Goal: Information Seeking & Learning: Find specific fact

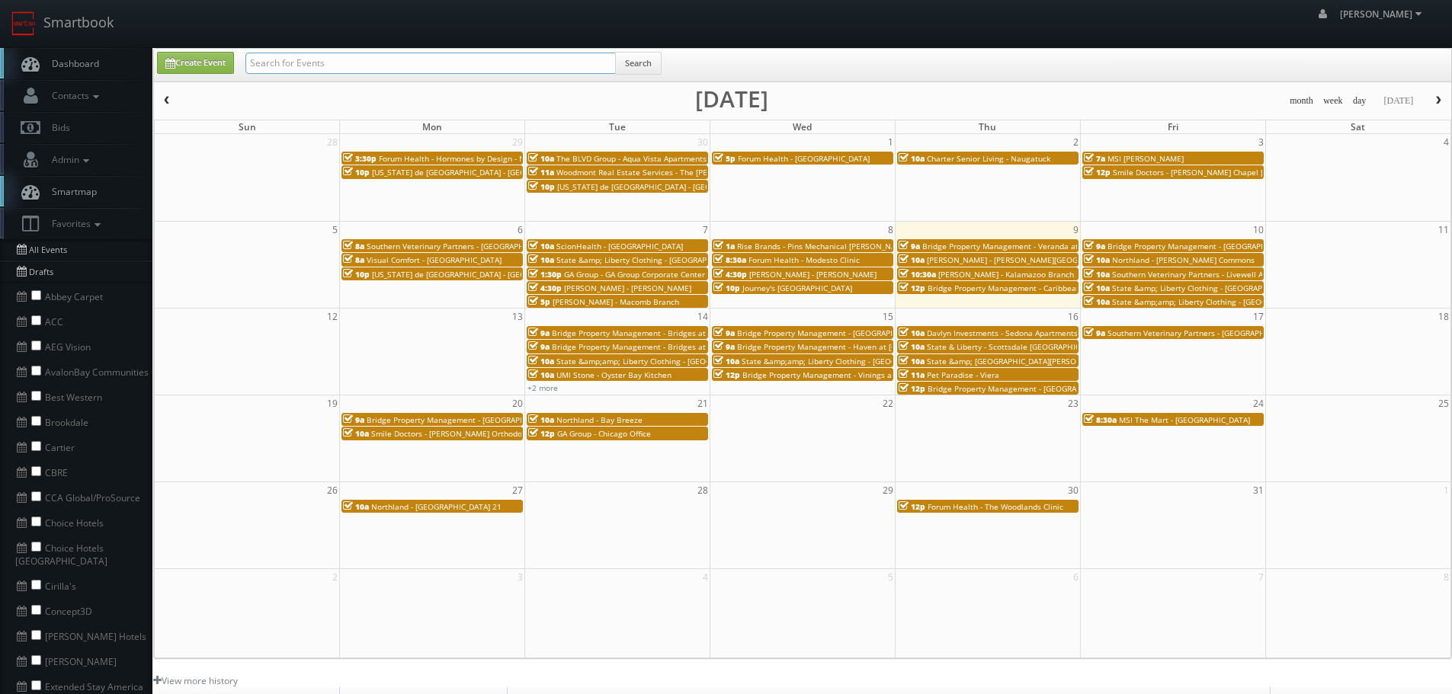
click at [474, 57] on input "text" at bounding box center [430, 63] width 370 height 21
type input "n"
type input "behler"
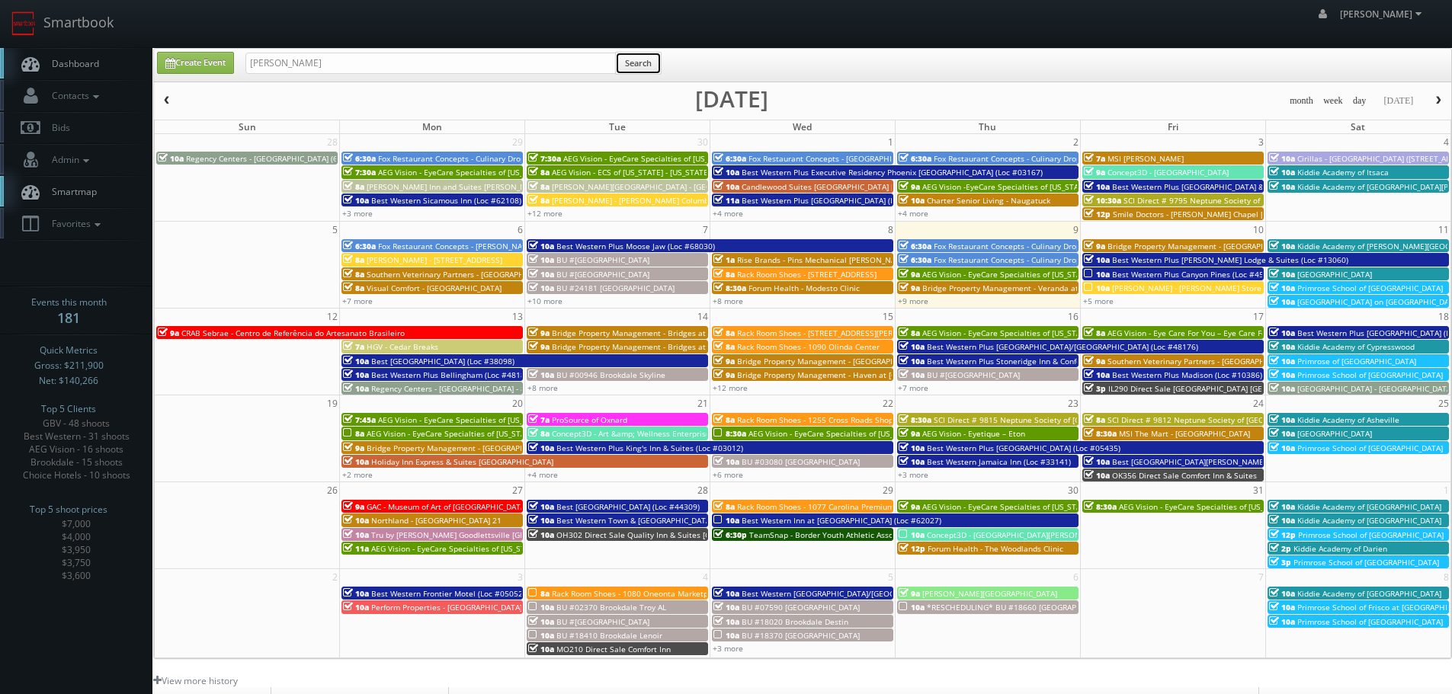
click at [639, 62] on button "Search" at bounding box center [638, 63] width 46 height 23
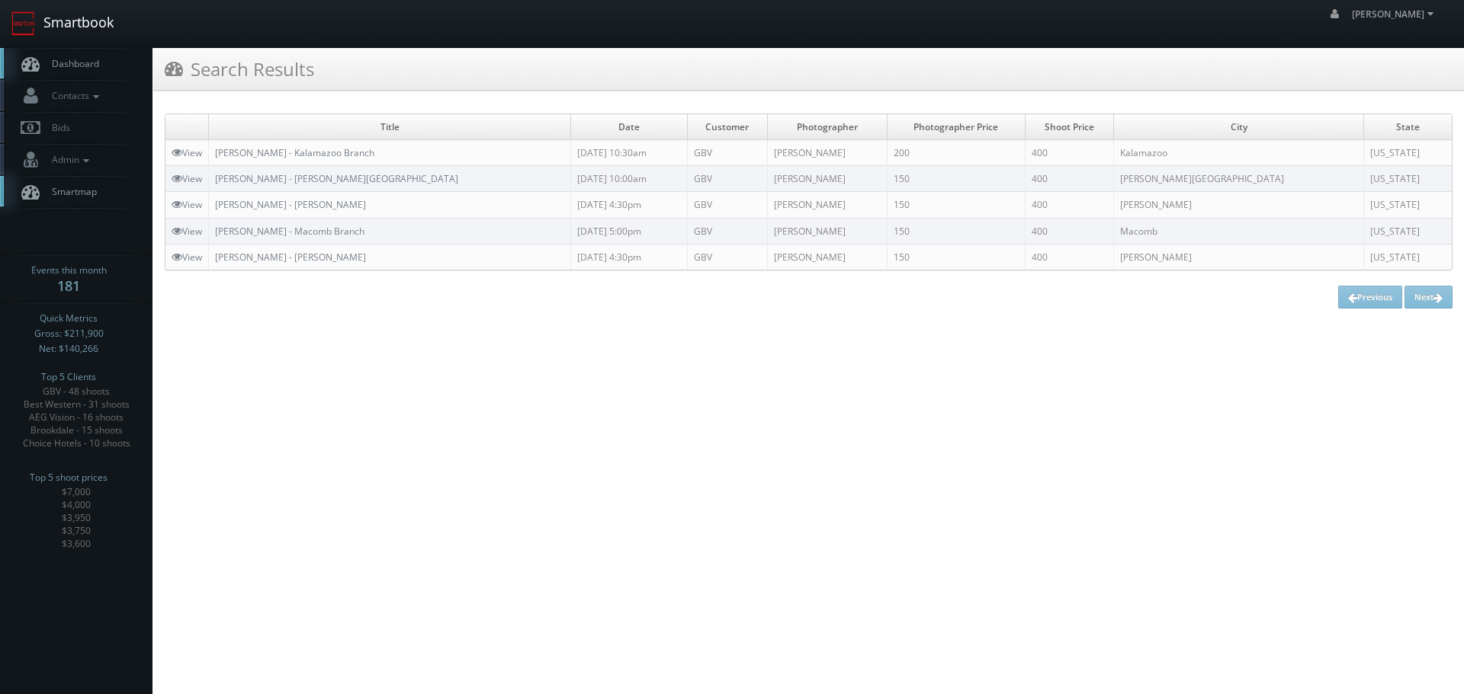
click at [111, 25] on link "Smartbook" at bounding box center [62, 23] width 125 height 47
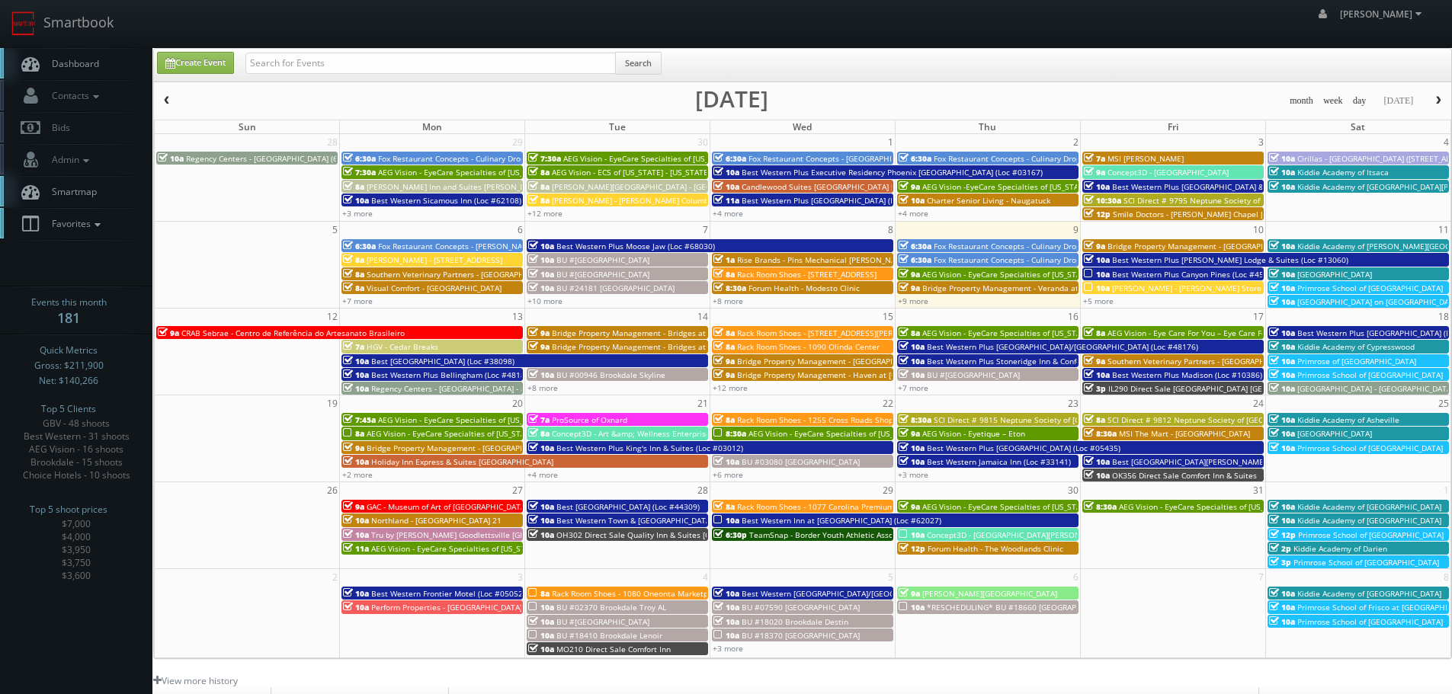
click at [113, 232] on link "Favorites" at bounding box center [76, 223] width 152 height 31
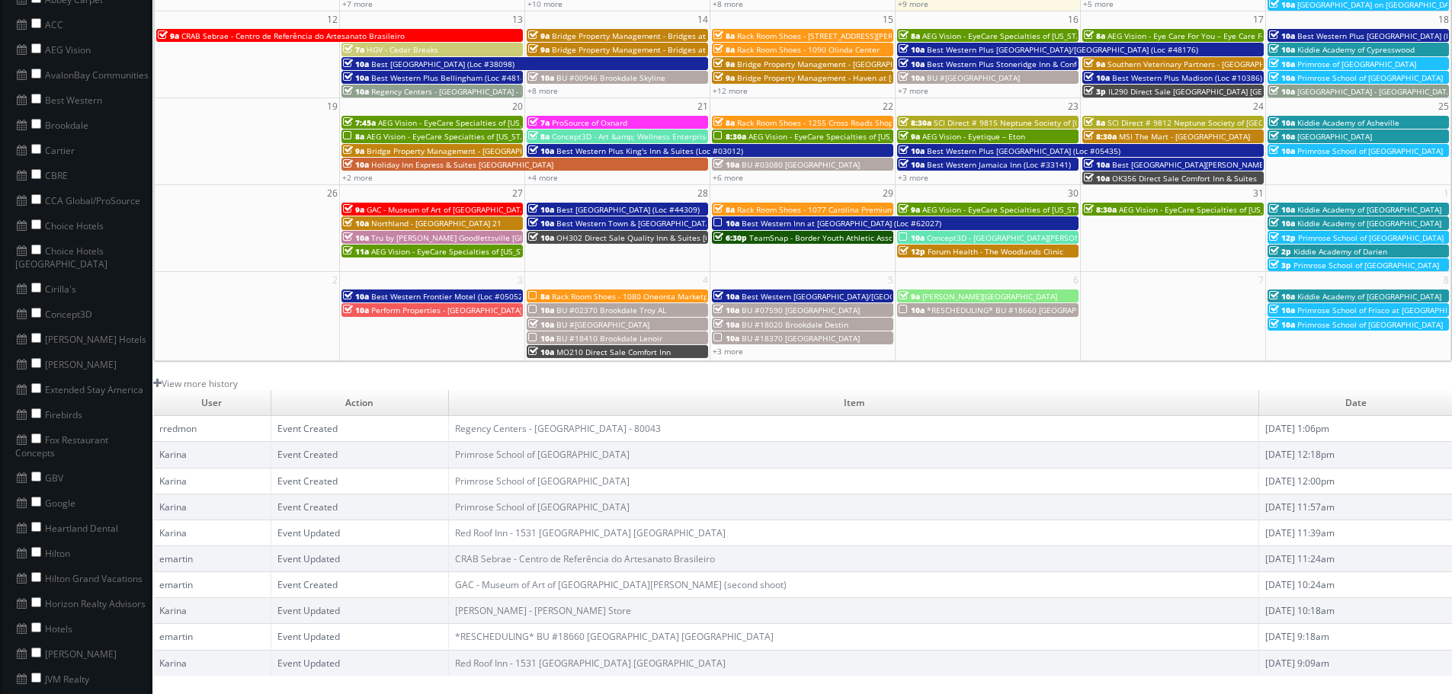
scroll to position [305, 0]
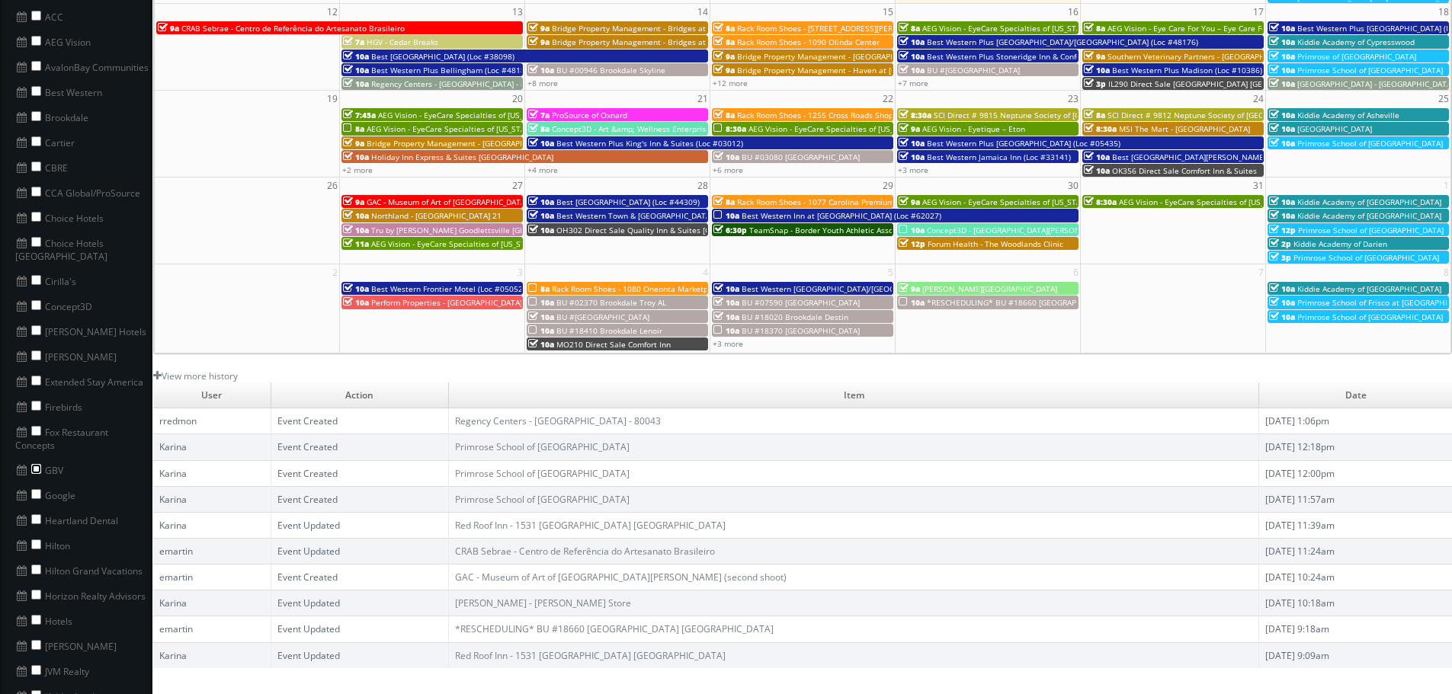
click at [39, 464] on input "checkbox" at bounding box center [36, 469] width 10 height 10
checkbox input "true"
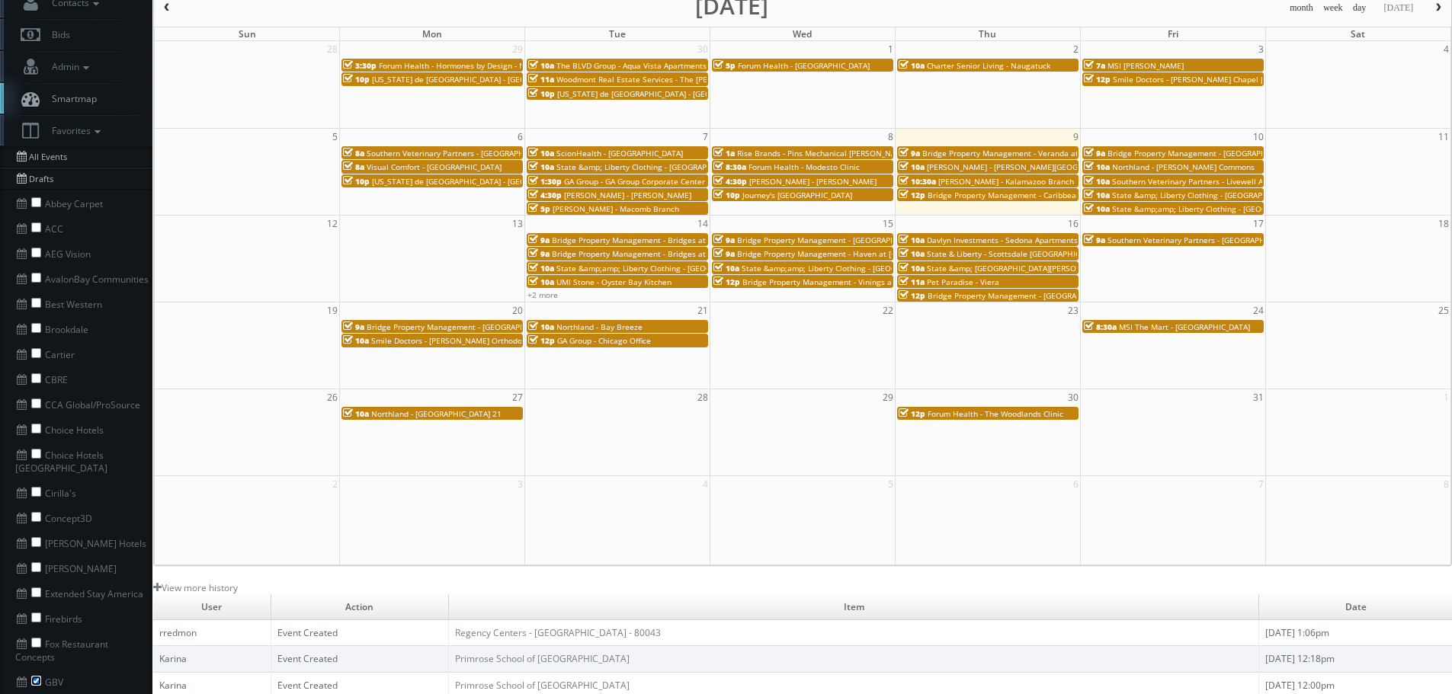
scroll to position [0, 0]
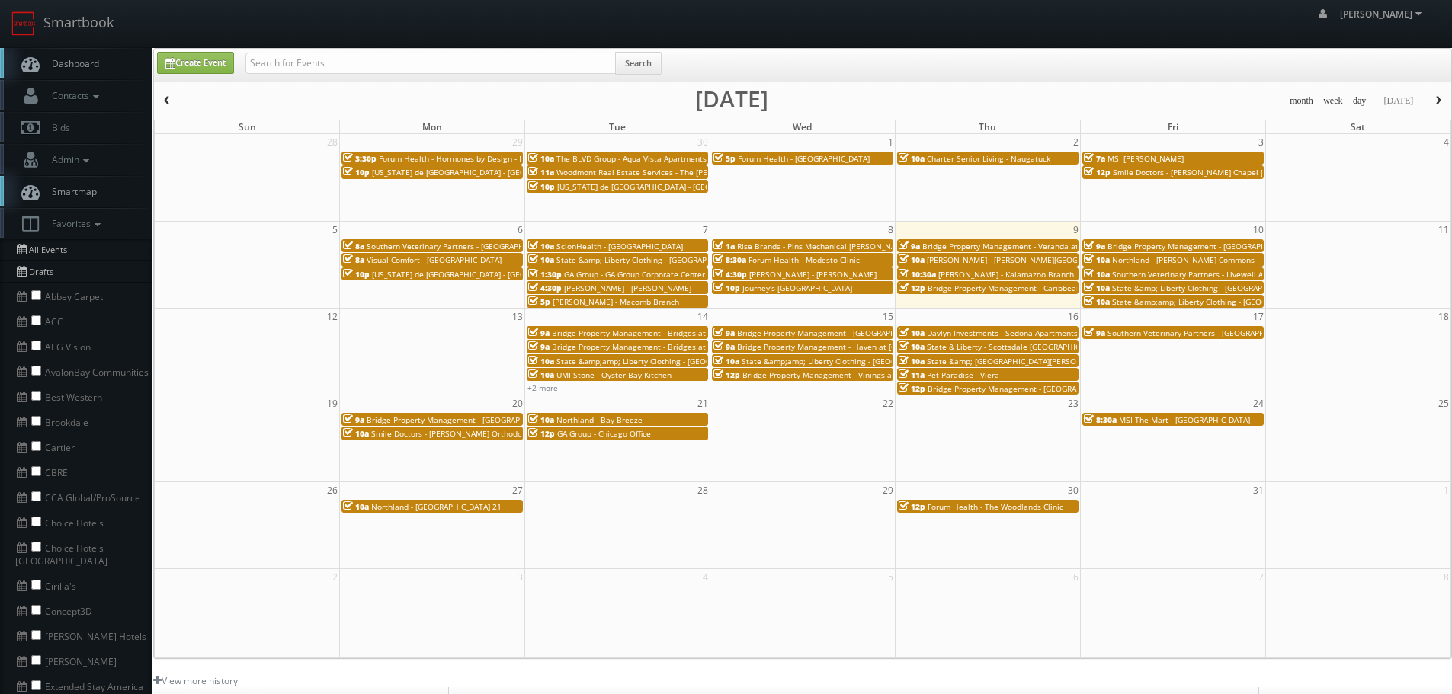
click at [641, 259] on span "State &amp; Liberty Clothing - [GEOGRAPHIC_DATA] [GEOGRAPHIC_DATA]" at bounding box center [688, 260] width 264 height 11
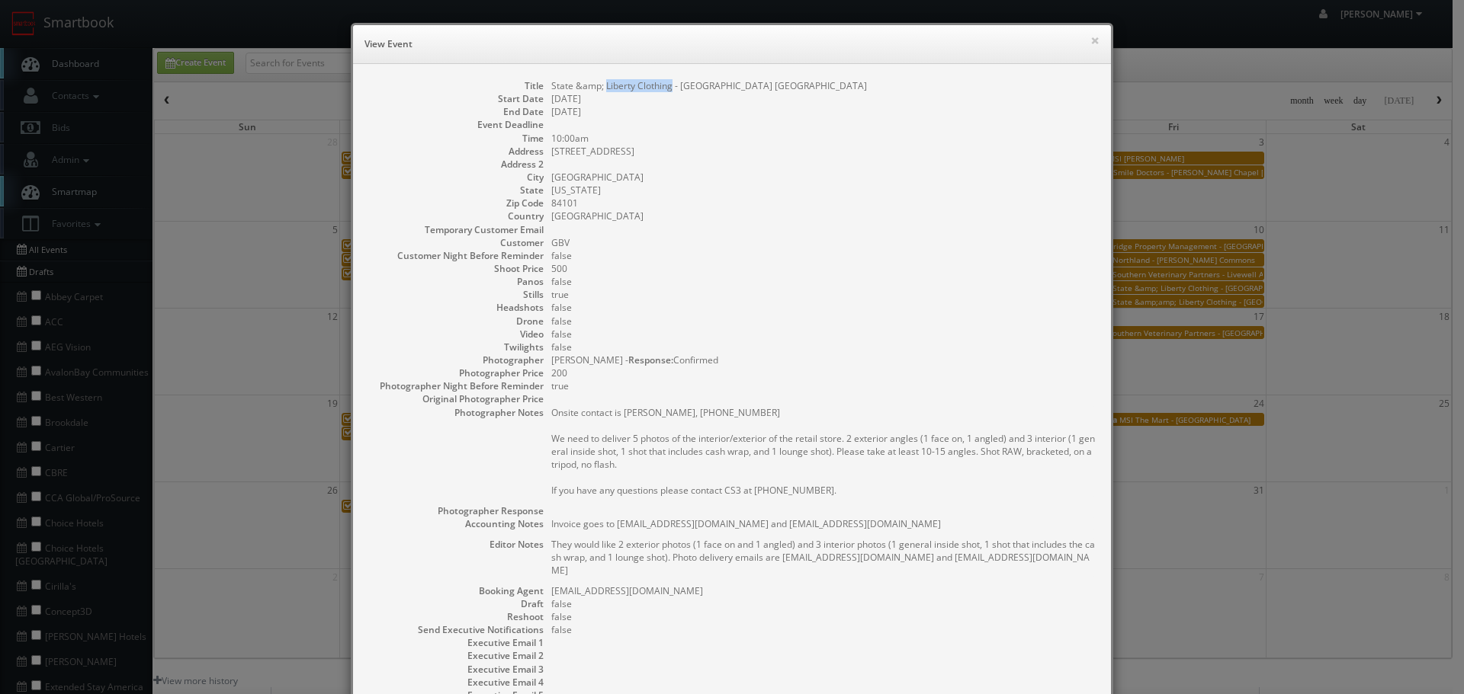
copy dd "Liberty Clothing"
drag, startPoint x: 667, startPoint y: 88, endPoint x: 601, endPoint y: 83, distance: 66.5
click at [601, 83] on dd "State &amp; Liberty Clothing - Salt Lake City UT" at bounding box center [823, 85] width 544 height 13
copy dd "Liberty Clothing"
click at [1090, 40] on button "×" at bounding box center [1094, 40] width 9 height 11
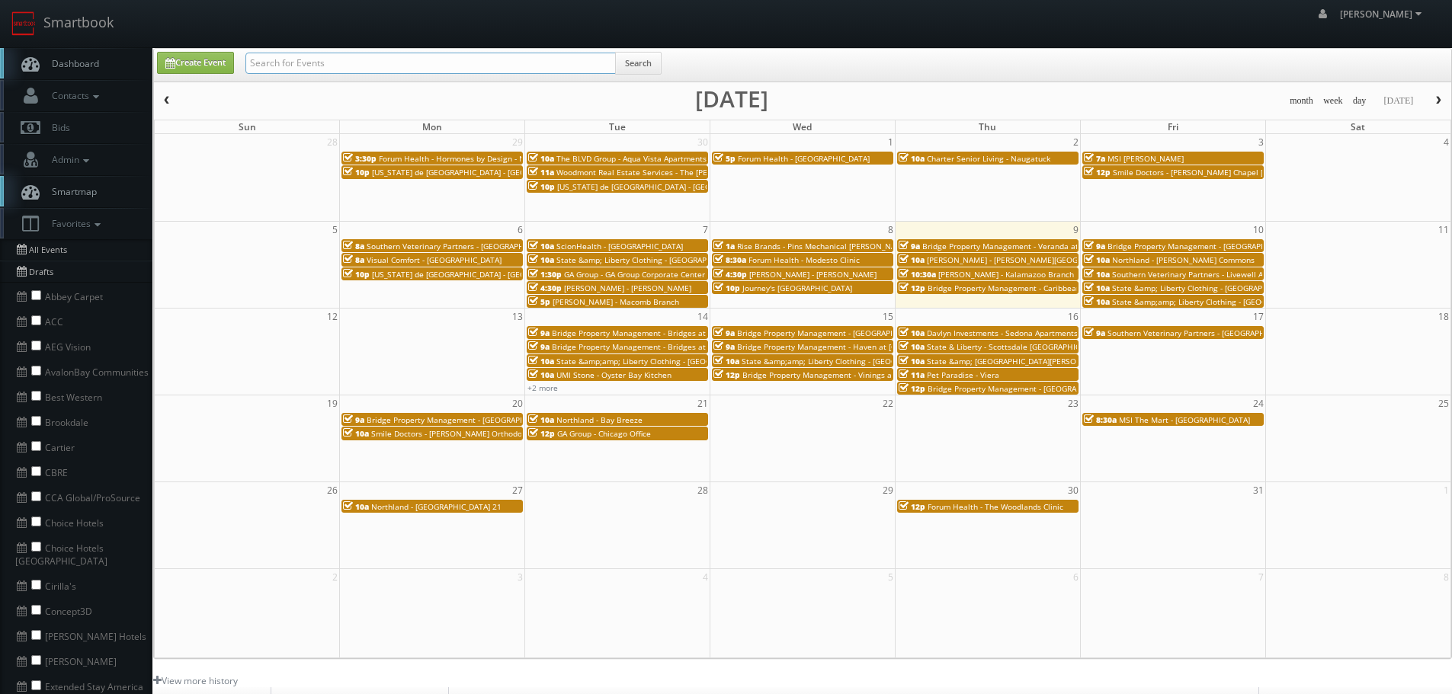
paste input "Liberty Clothing"
type input "Liberty Clothing"
click at [658, 63] on button "Search" at bounding box center [638, 63] width 46 height 23
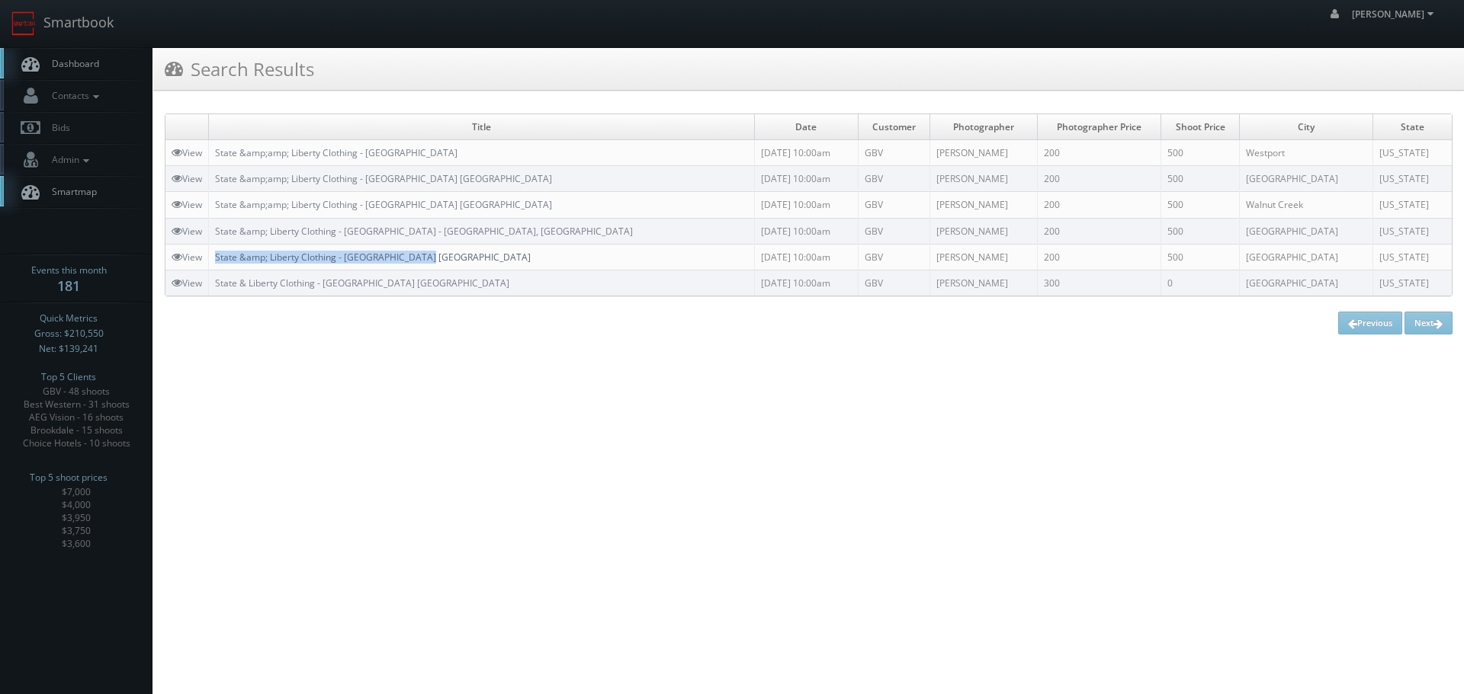
copy link "State &amp; Liberty Clothing - [GEOGRAPHIC_DATA] [GEOGRAPHIC_DATA]"
drag, startPoint x: 441, startPoint y: 258, endPoint x: 217, endPoint y: 261, distance: 223.4
click at [217, 261] on td "State &amp; Liberty Clothing - [GEOGRAPHIC_DATA] [GEOGRAPHIC_DATA]" at bounding box center [482, 257] width 546 height 26
click at [78, 33] on link "Smartbook" at bounding box center [62, 23] width 125 height 47
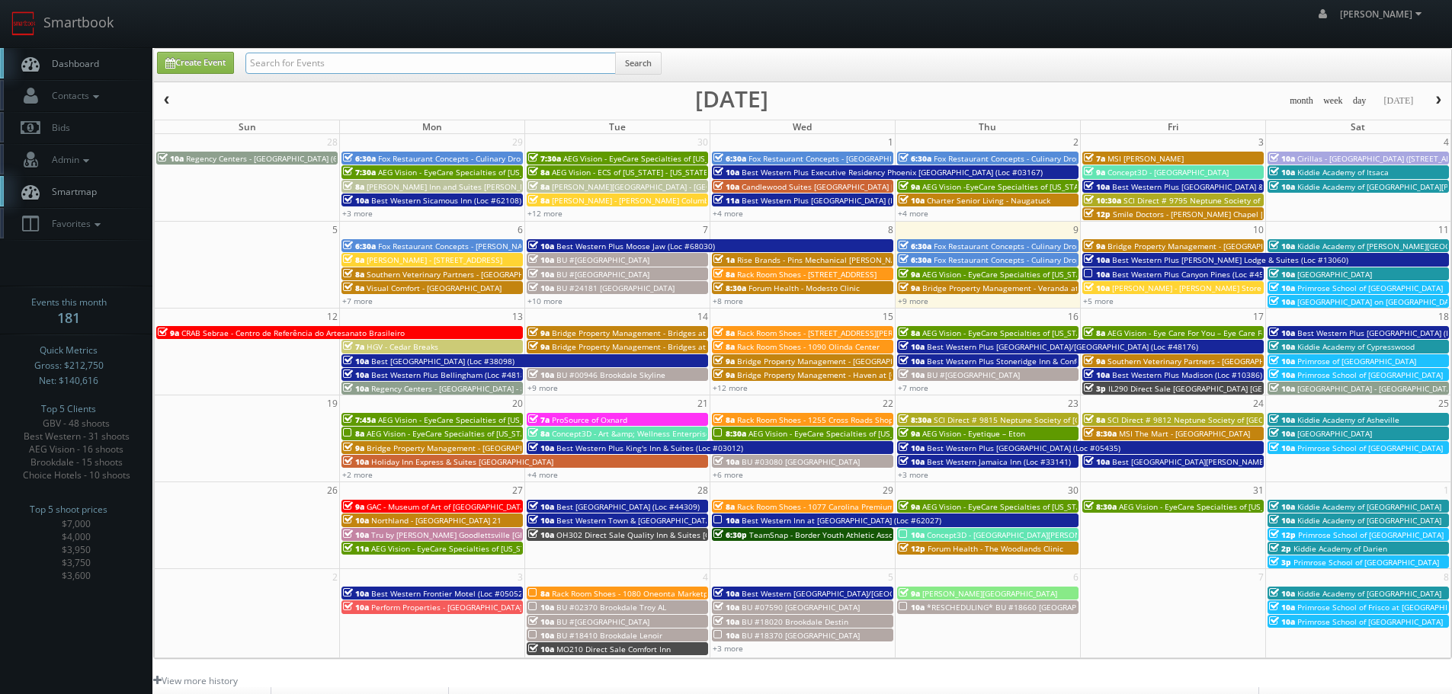
click at [330, 56] on input "text" at bounding box center [430, 63] width 370 height 21
type input "estee"
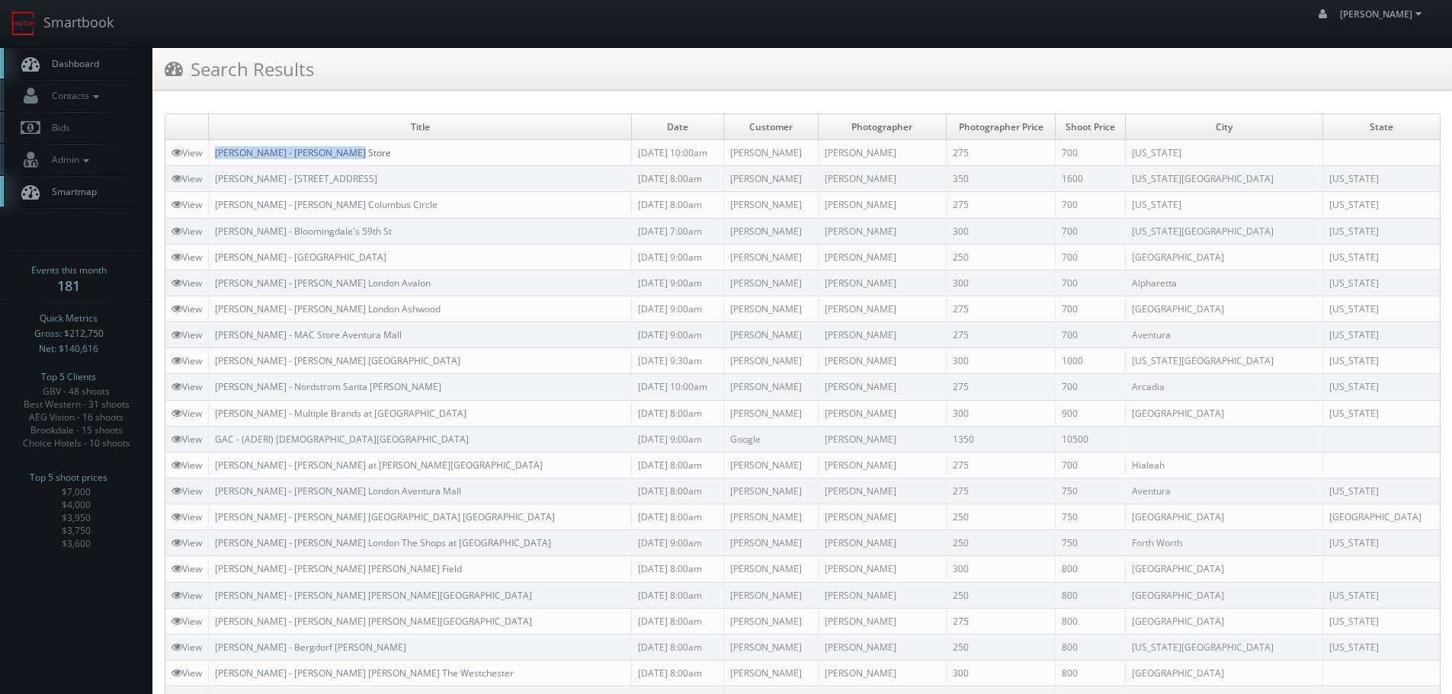
drag, startPoint x: 374, startPoint y: 155, endPoint x: 219, endPoint y: 149, distance: 155.6
click at [219, 149] on td "[PERSON_NAME] - [PERSON_NAME] Store" at bounding box center [420, 153] width 423 height 26
copy link "[PERSON_NAME] - [PERSON_NAME] Store"
copy link "[STREET_ADDRESS]"
drag, startPoint x: 329, startPoint y: 178, endPoint x: 284, endPoint y: 176, distance: 45.0
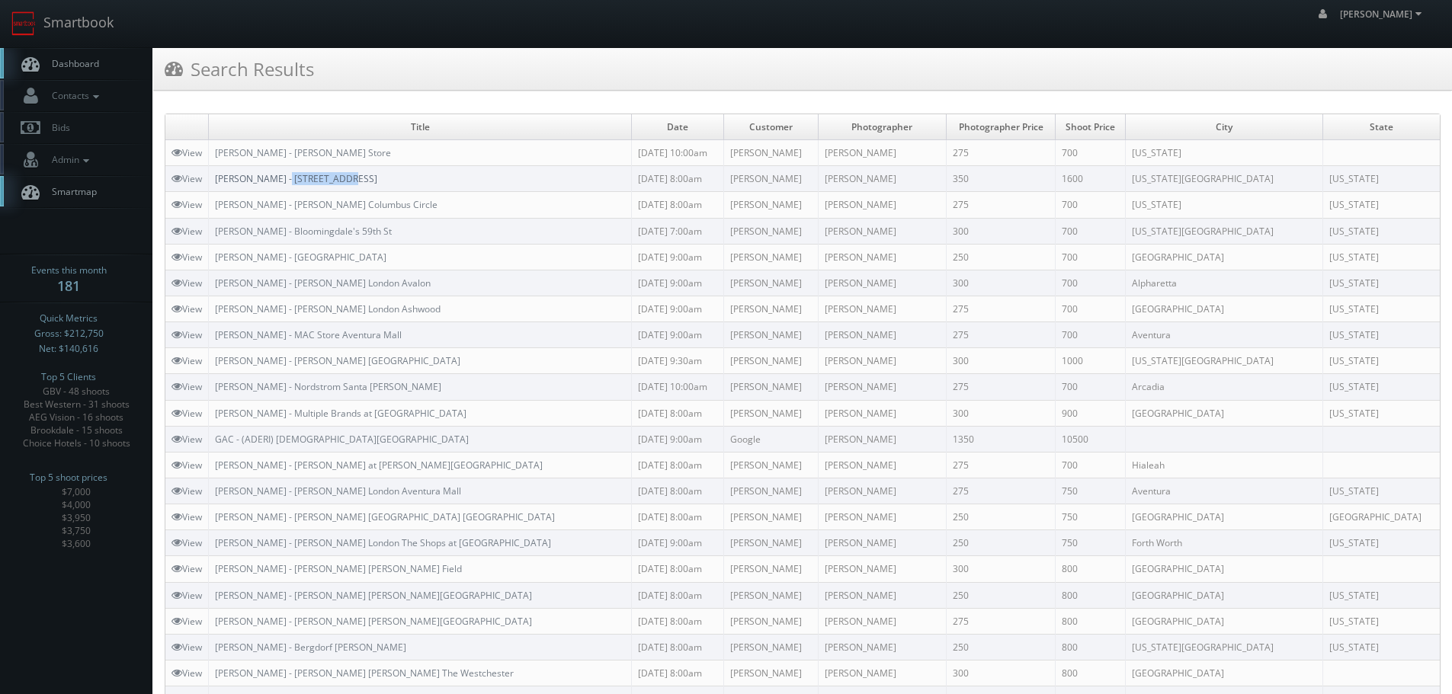
click at [284, 176] on td "[PERSON_NAME] - [STREET_ADDRESS]" at bounding box center [420, 179] width 423 height 26
drag, startPoint x: 398, startPoint y: 229, endPoint x: 282, endPoint y: 239, distance: 116.2
click at [282, 239] on td "[PERSON_NAME] - Bloomingdale's 59th St" at bounding box center [420, 231] width 423 height 26
copy link "Bloomingdale's 59th St"
click at [104, 20] on link "Smartbook" at bounding box center [62, 23] width 125 height 47
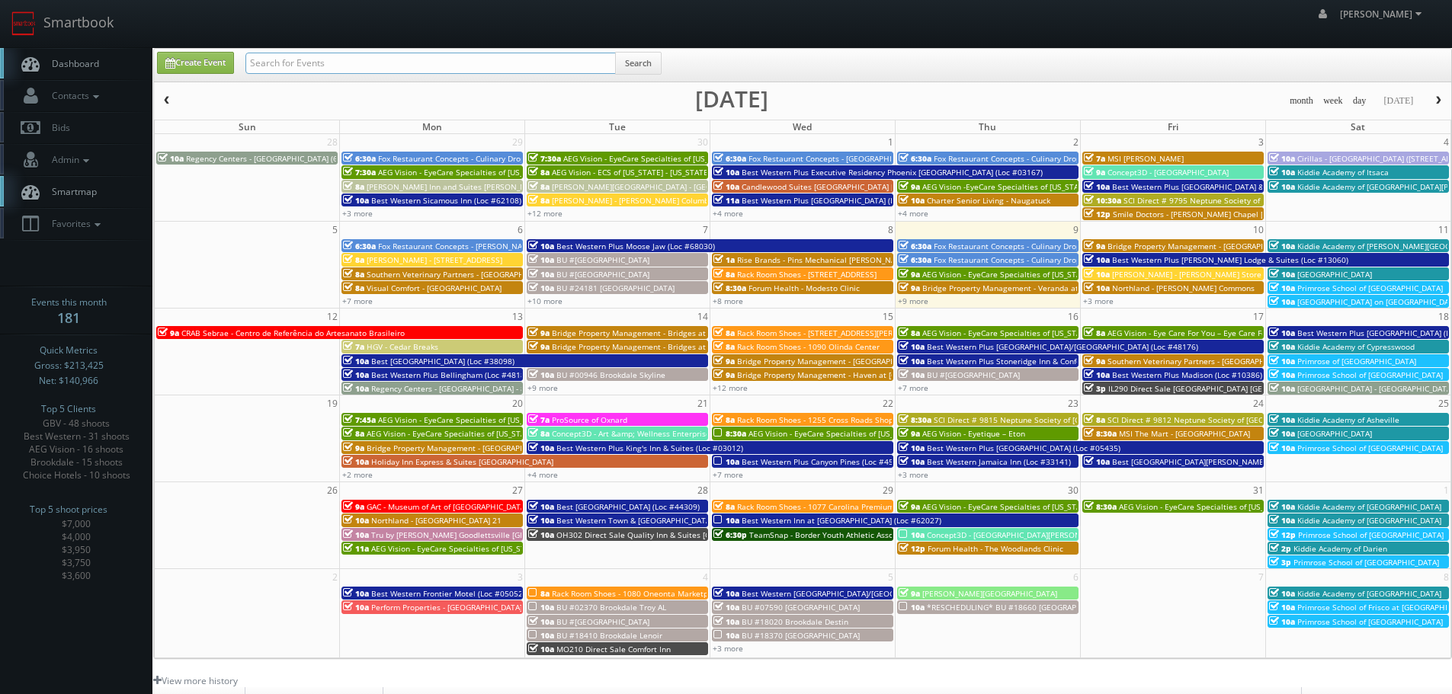
click at [296, 71] on input "text" at bounding box center [430, 63] width 370 height 21
type input "estee"
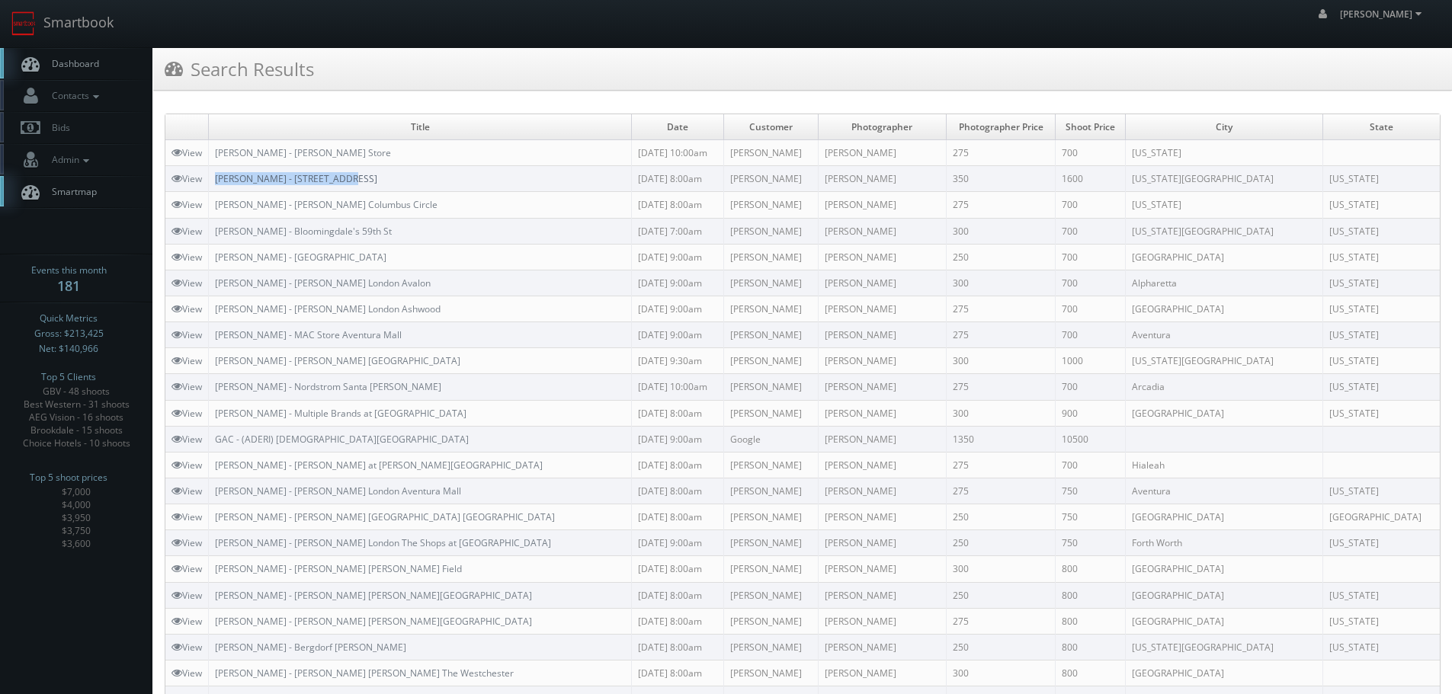
copy link "[PERSON_NAME] - [STREET_ADDRESS]"
drag, startPoint x: 390, startPoint y: 173, endPoint x: 219, endPoint y: 181, distance: 170.9
click at [220, 181] on td "[PERSON_NAME] - [STREET_ADDRESS]" at bounding box center [420, 179] width 423 height 26
click at [87, 34] on link "Smartbook" at bounding box center [62, 23] width 125 height 47
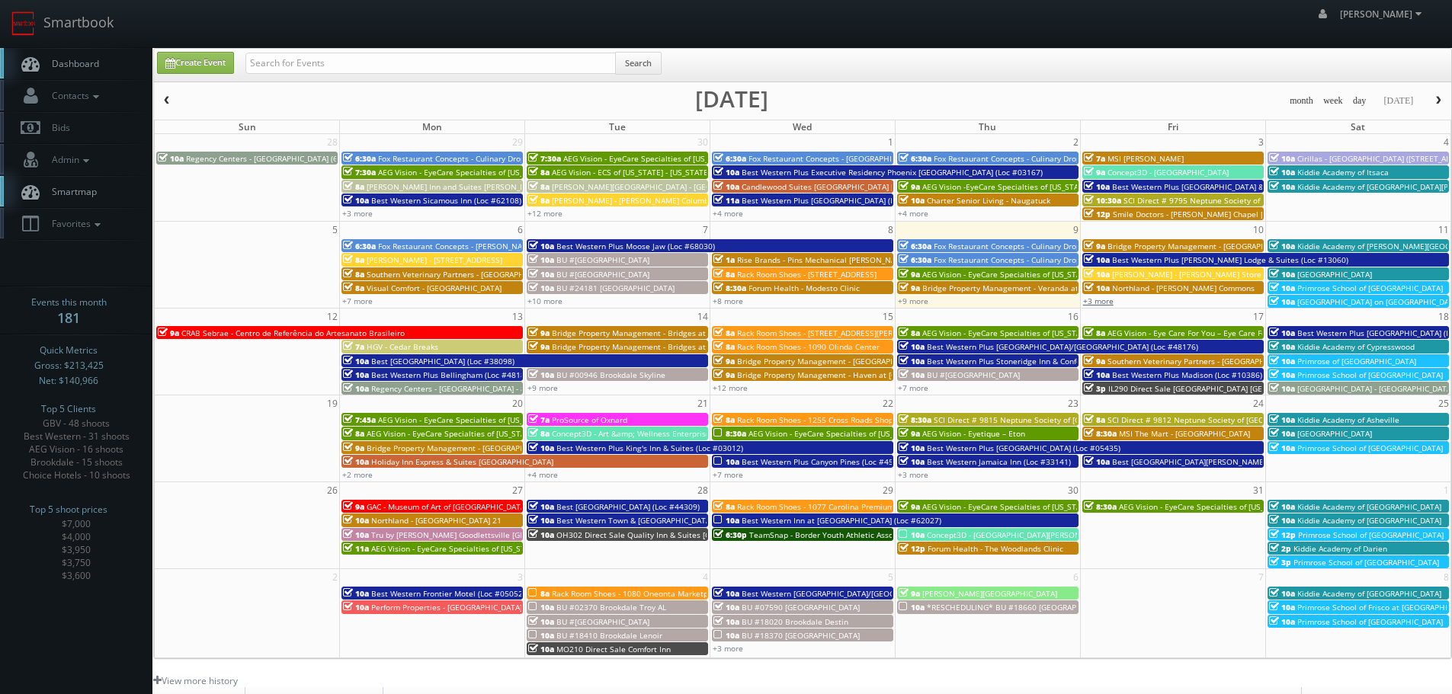
click at [1092, 302] on link "+3 more" at bounding box center [1098, 301] width 30 height 11
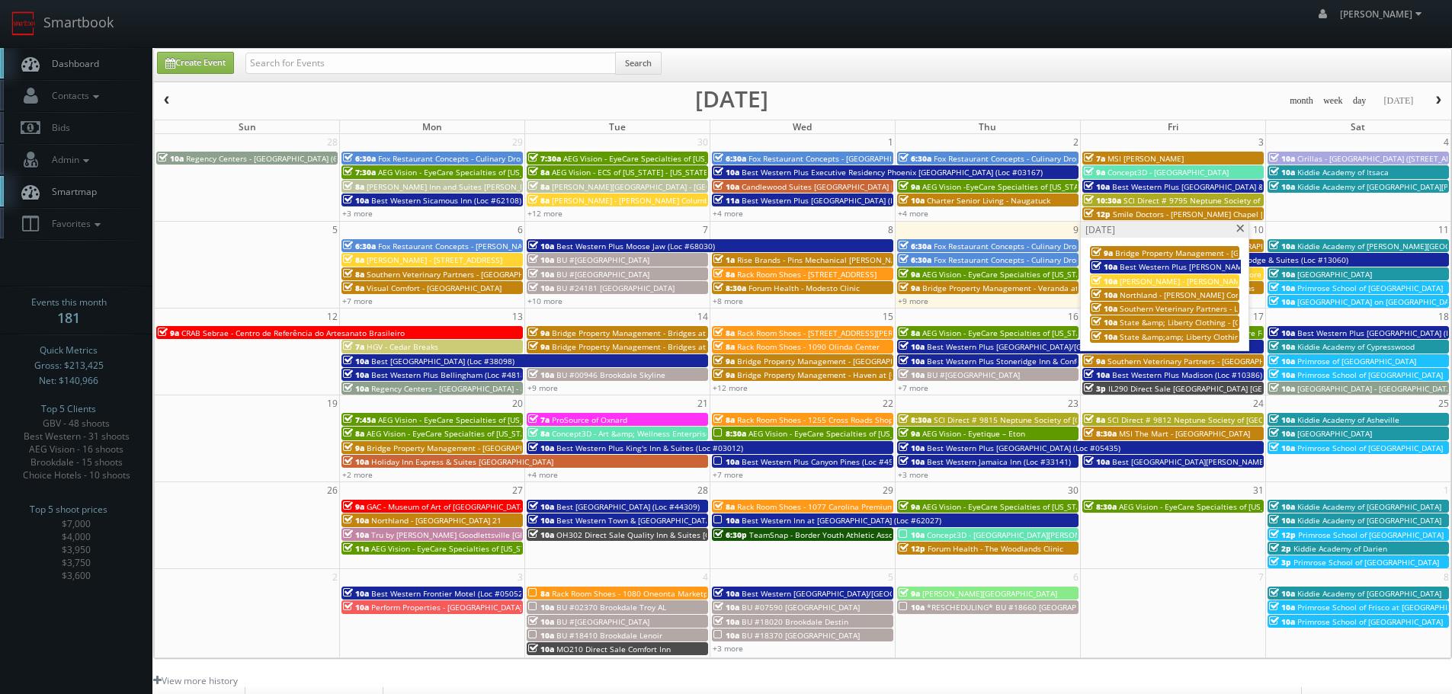
click at [1241, 228] on span at bounding box center [1241, 229] width 10 height 8
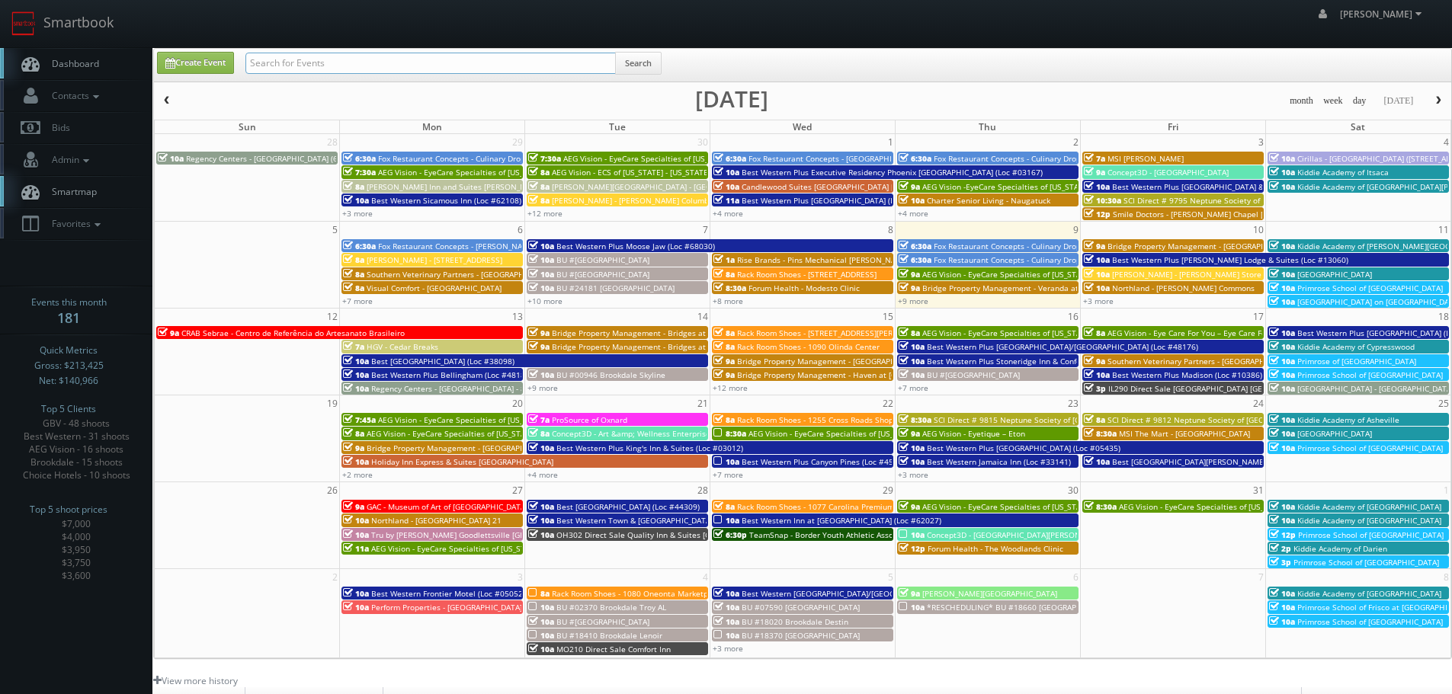
click at [357, 66] on input "text" at bounding box center [430, 63] width 370 height 21
type input "clayton"
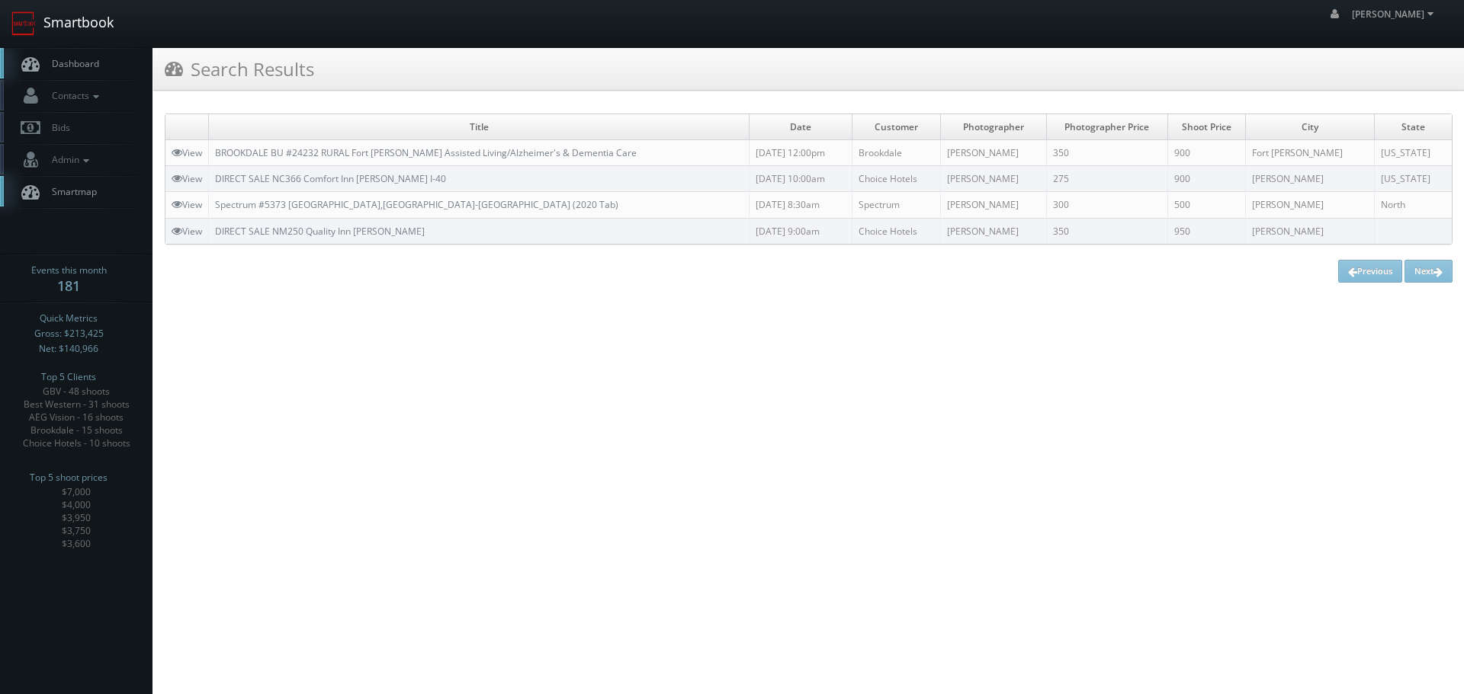
click at [62, 19] on link "Smartbook" at bounding box center [62, 23] width 125 height 47
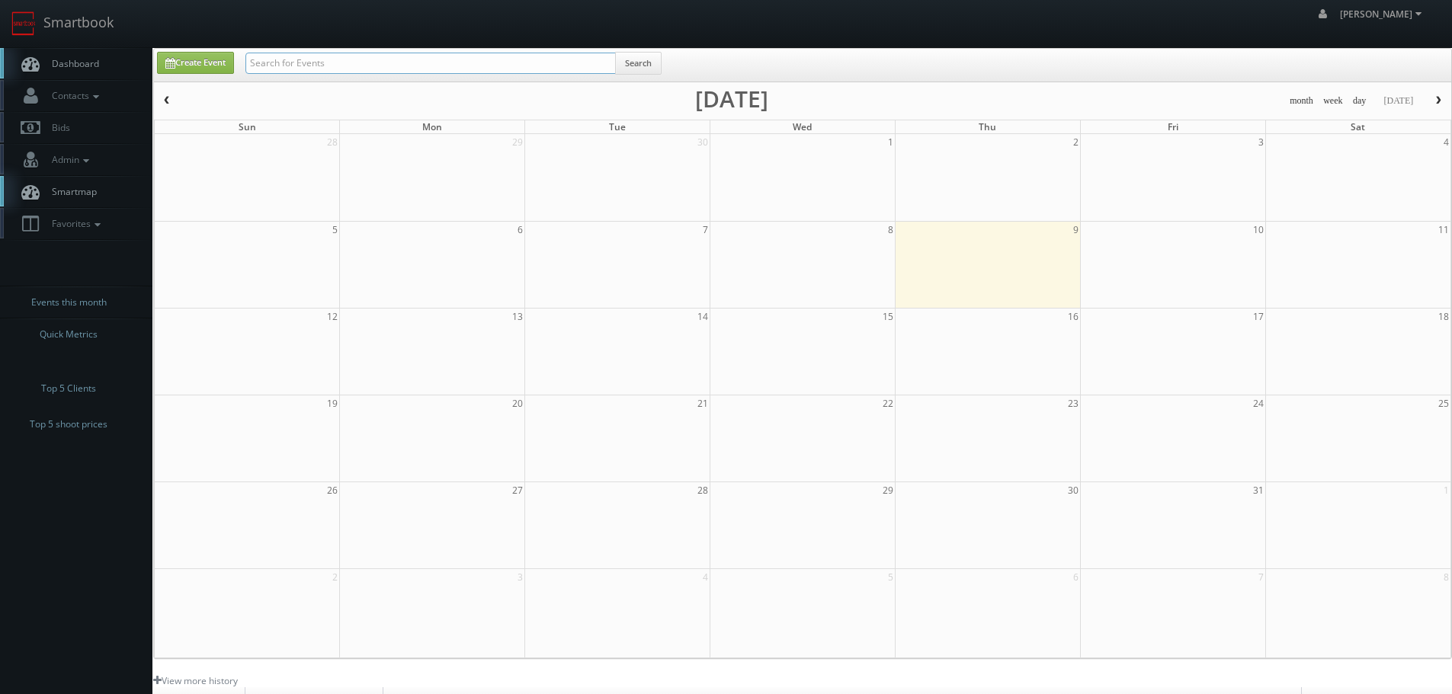
click at [361, 61] on input "text" at bounding box center [430, 63] width 370 height 21
type input "clay"
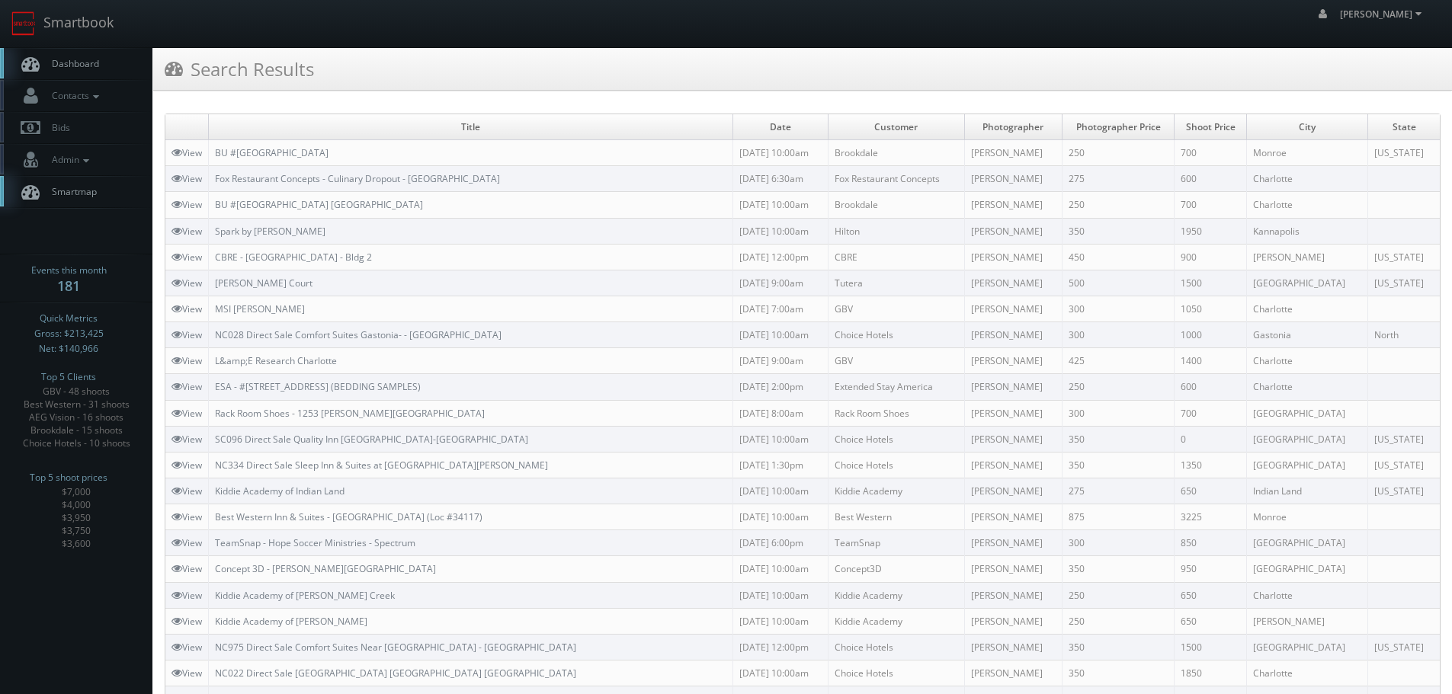
drag, startPoint x: 383, startPoint y: 229, endPoint x: 213, endPoint y: 234, distance: 170.0
click at [213, 234] on td "Spark by Hilton Kannapolis" at bounding box center [471, 231] width 524 height 26
copy link "Spark by Hilton Kannapolis"
click at [70, 30] on link "Smartbook" at bounding box center [62, 23] width 125 height 47
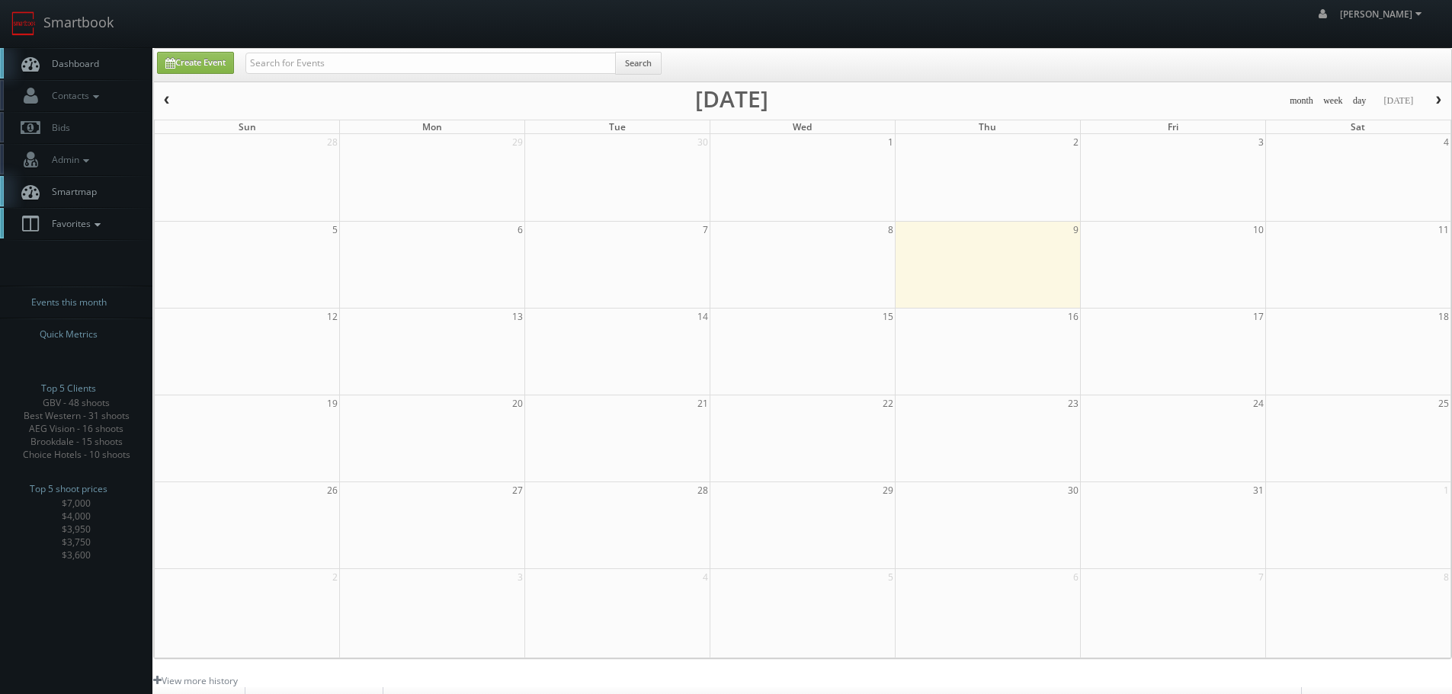
click at [65, 227] on span "Favorites" at bounding box center [74, 223] width 60 height 13
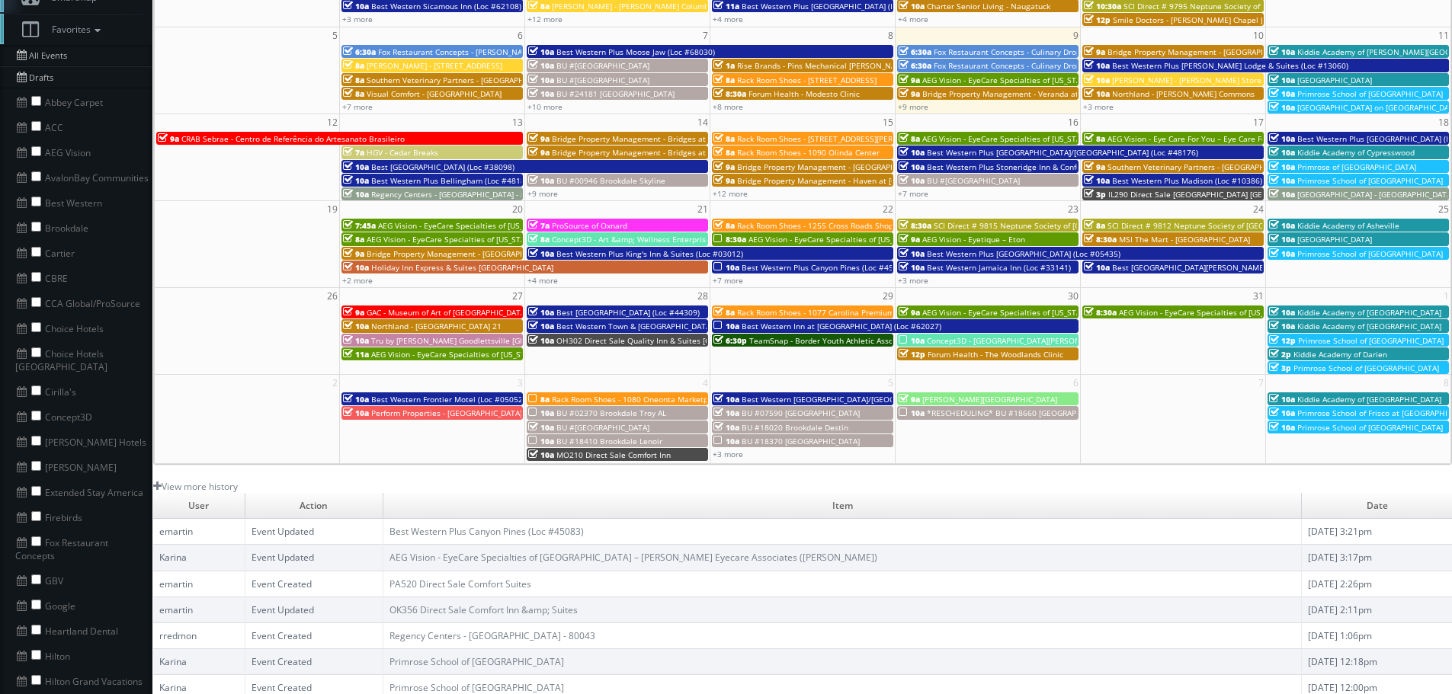
scroll to position [229, 0]
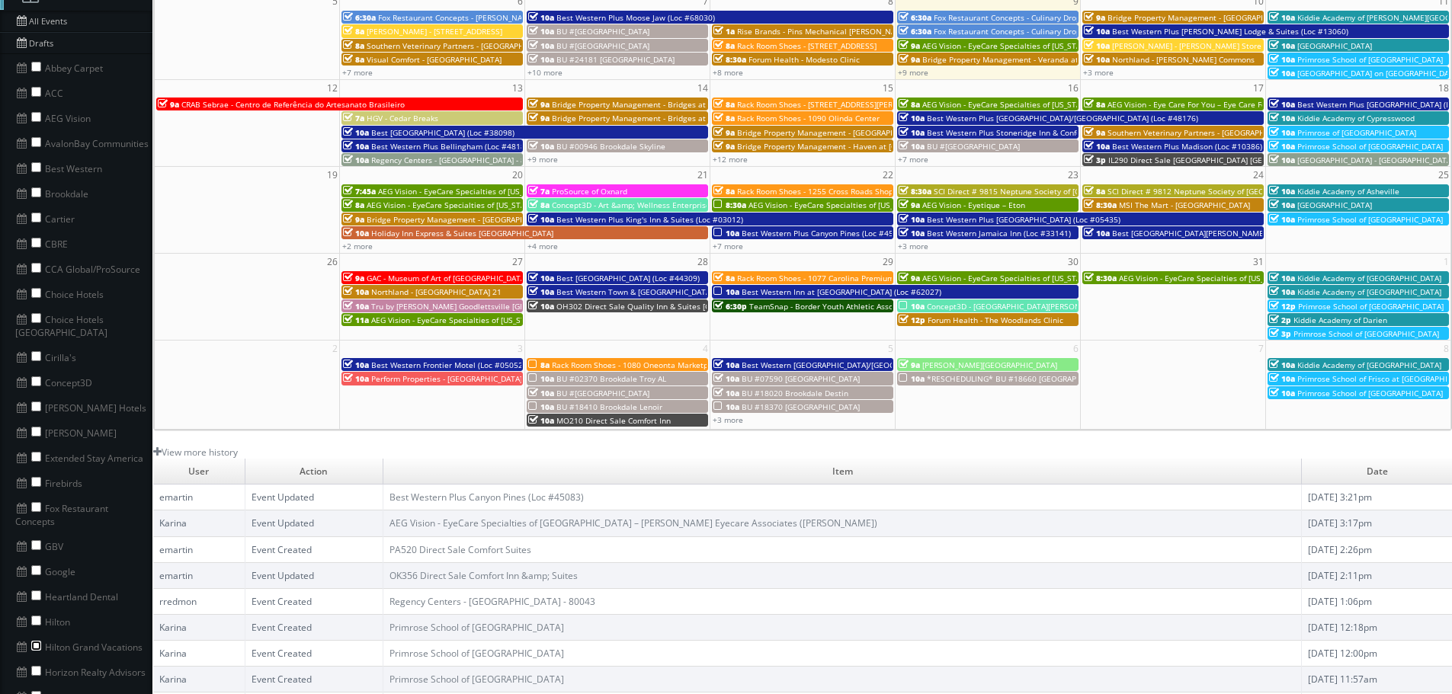
click at [40, 641] on input "checkbox" at bounding box center [36, 646] width 10 height 10
checkbox input "true"
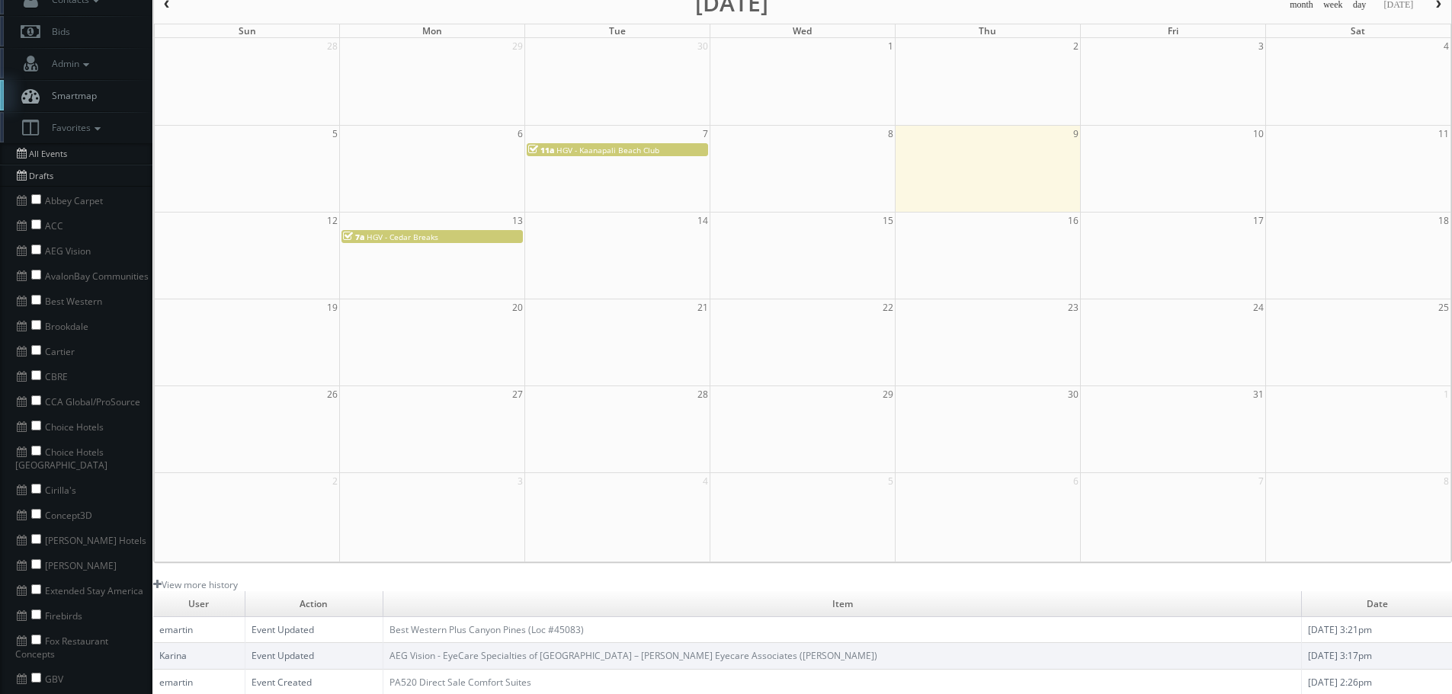
scroll to position [0, 0]
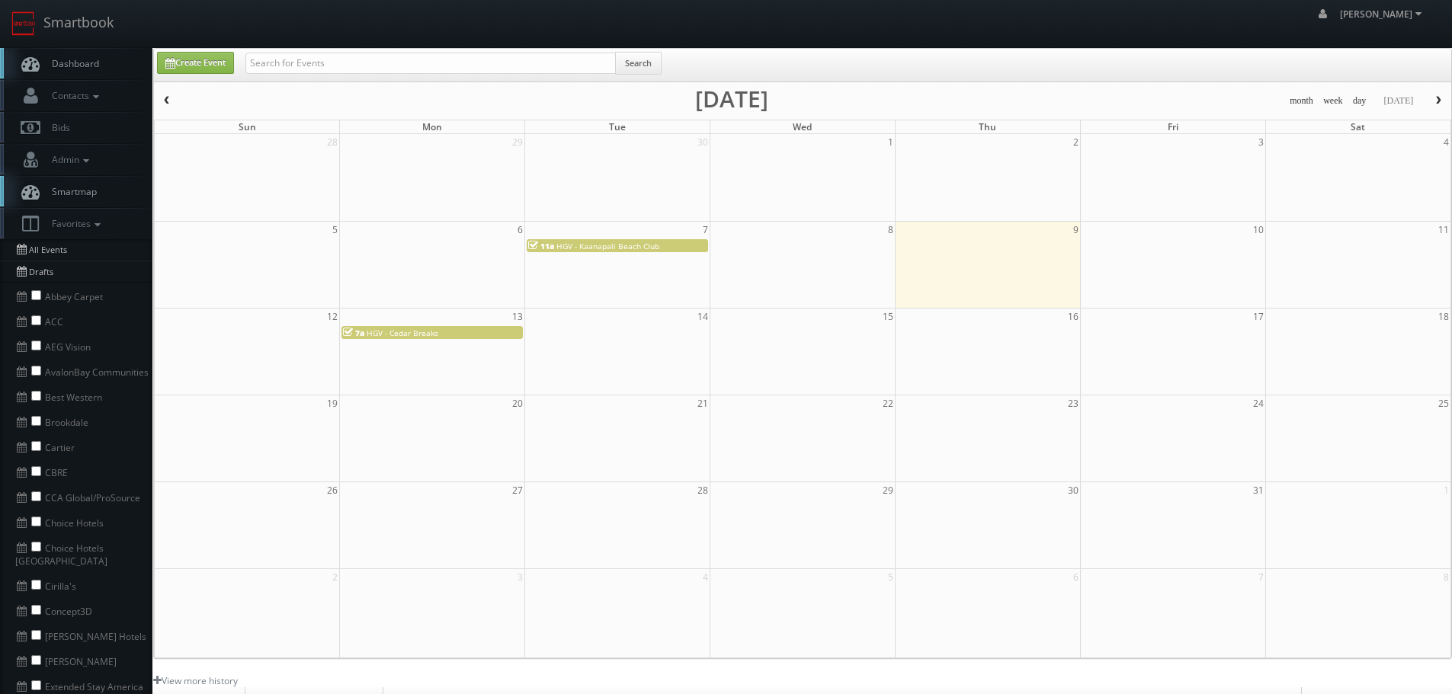
drag, startPoint x: 166, startPoint y: 102, endPoint x: 212, endPoint y: 106, distance: 45.9
click at [167, 102] on span "button" at bounding box center [167, 100] width 11 height 9
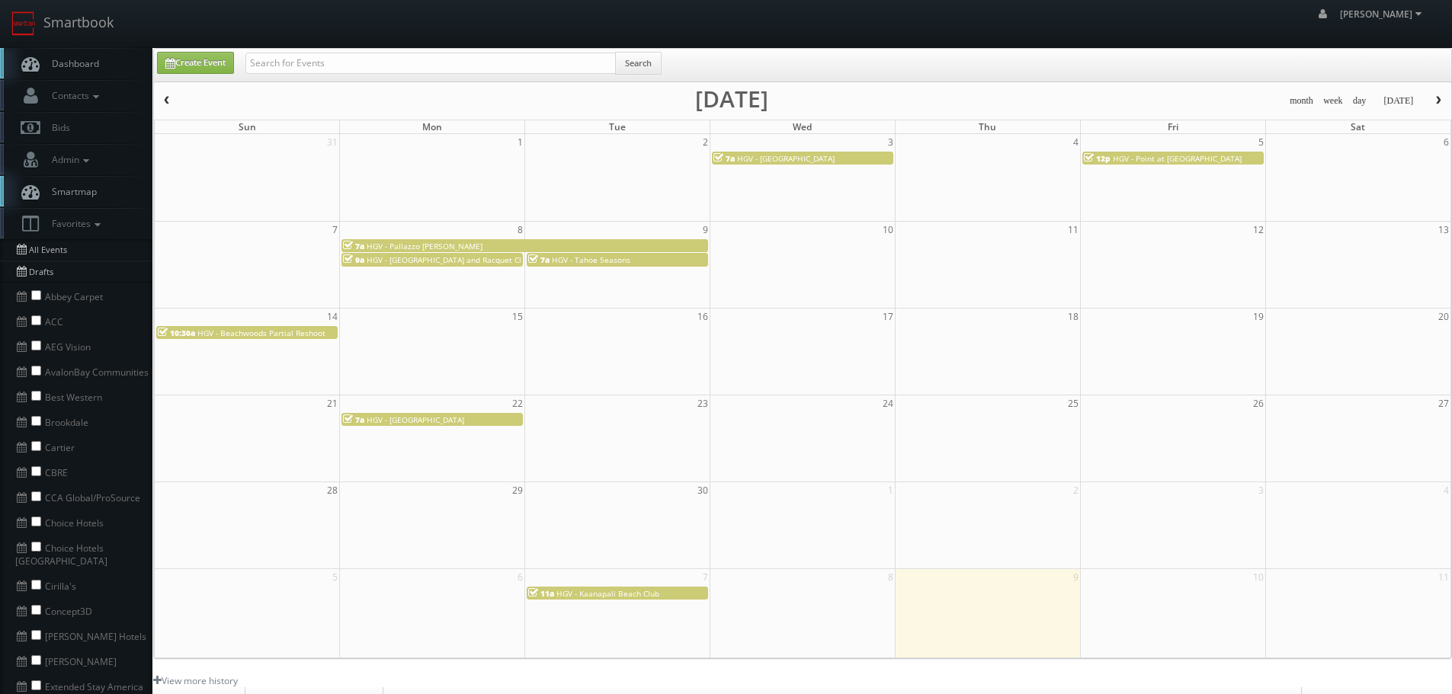
click at [607, 592] on span "HGV - Kaanapali Beach Club" at bounding box center [607, 593] width 103 height 11
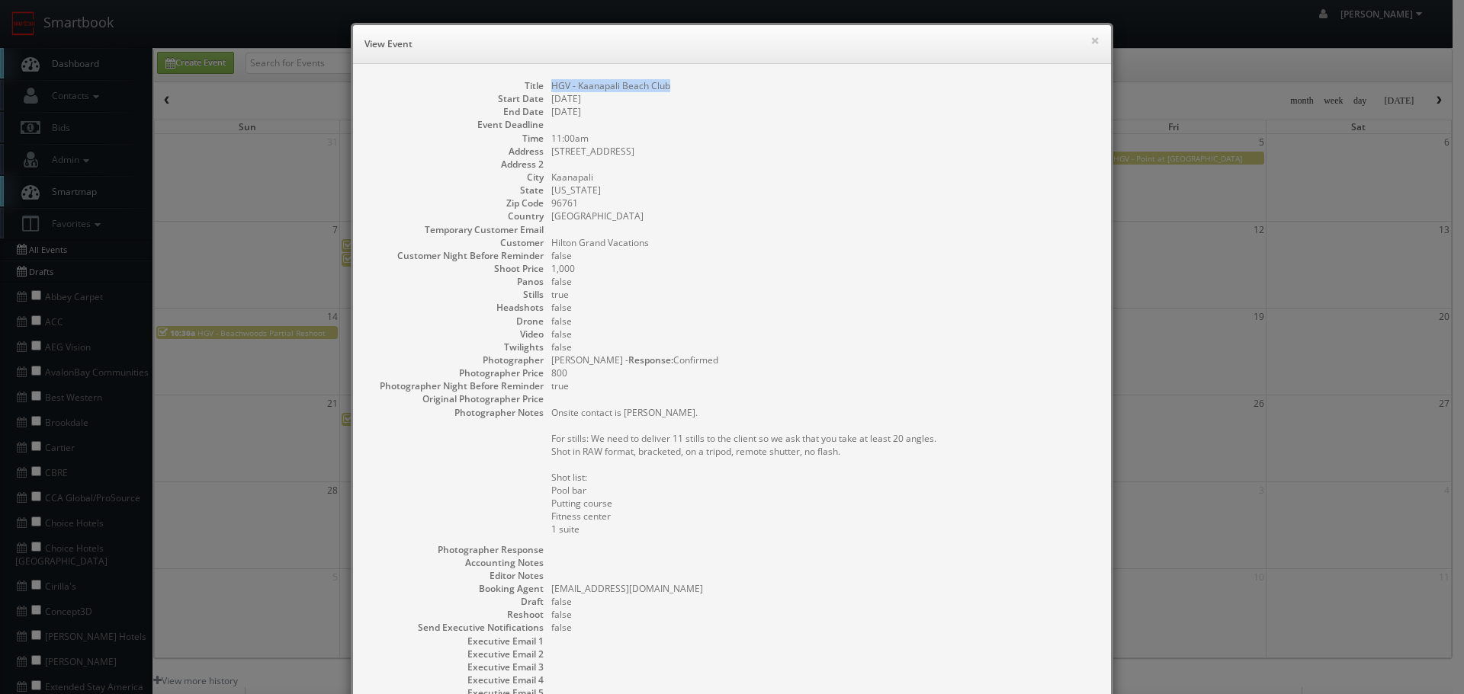
copy dd "HGV - Kaanapali Beach Club"
drag, startPoint x: 673, startPoint y: 82, endPoint x: 546, endPoint y: 88, distance: 127.4
click at [551, 88] on dd "HGV - Kaanapali Beach Club" at bounding box center [823, 85] width 544 height 13
click at [1091, 35] on button "×" at bounding box center [1094, 40] width 9 height 11
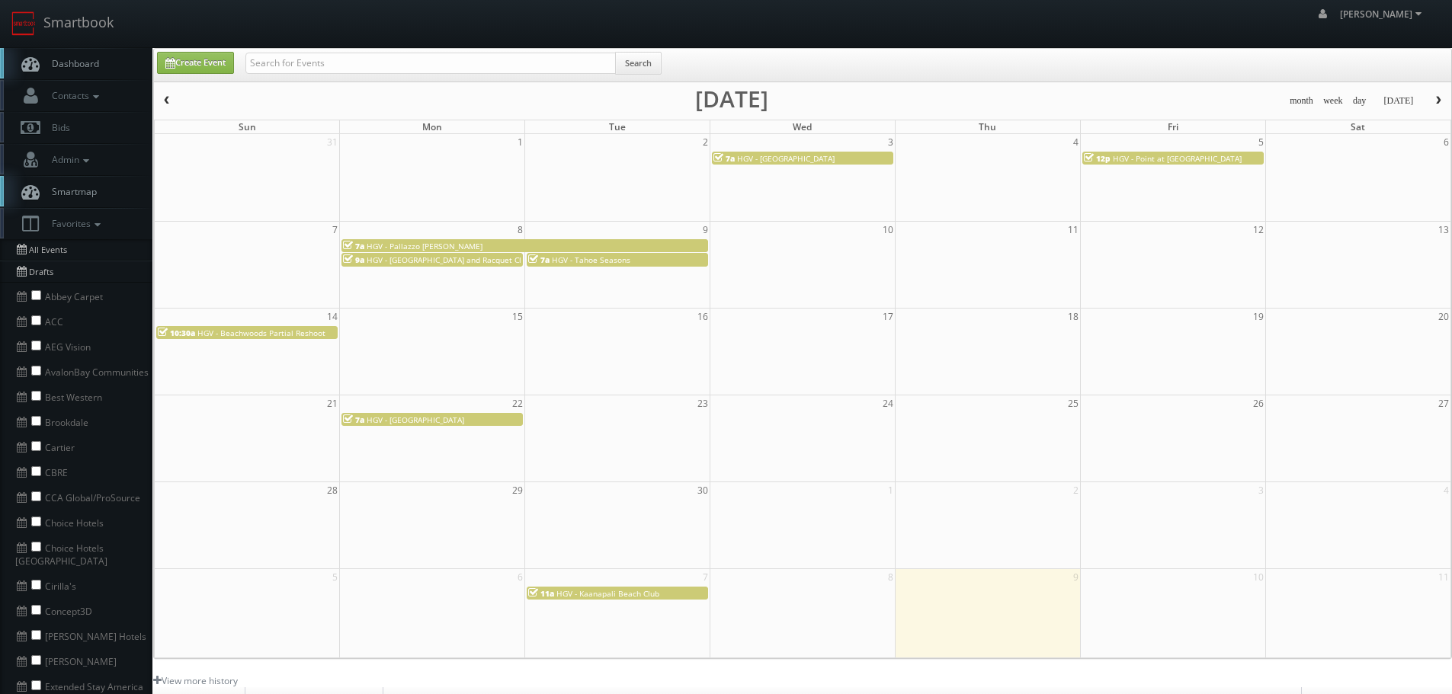
click at [1441, 99] on span "button" at bounding box center [1438, 100] width 11 height 9
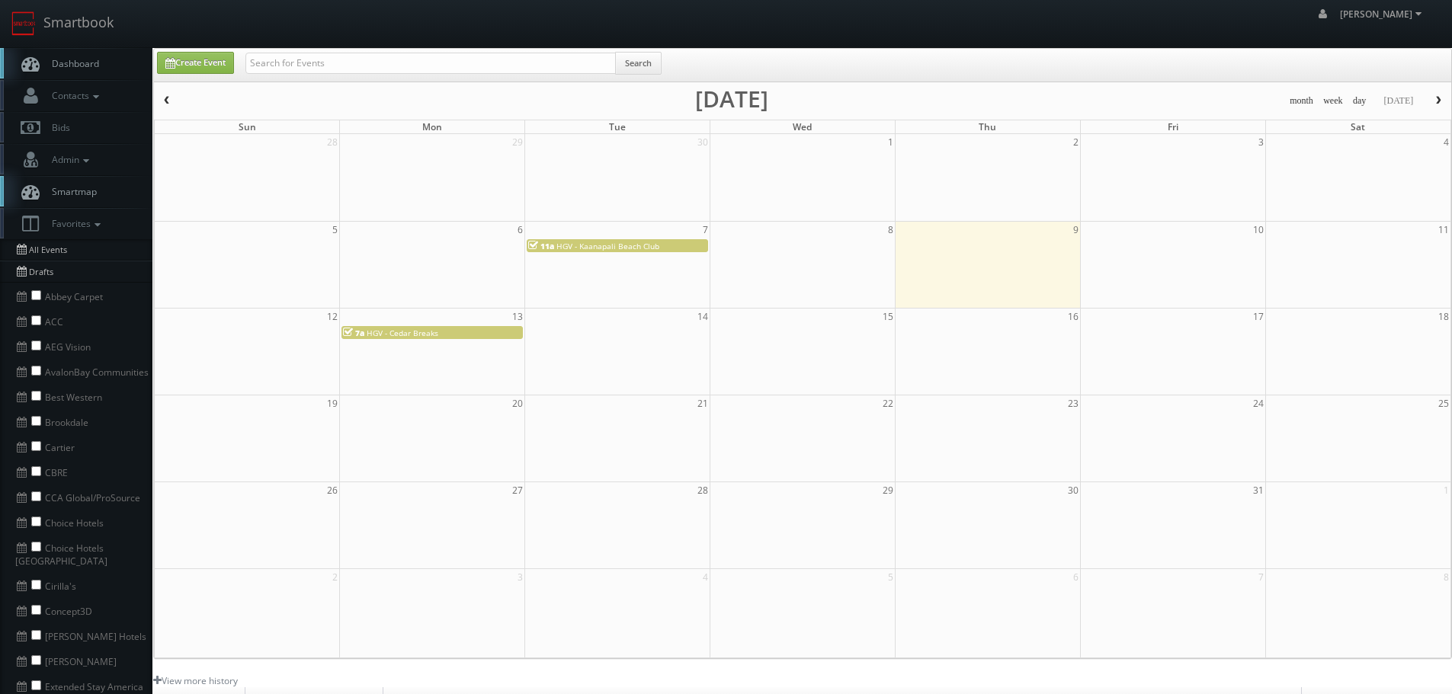
click at [475, 331] on div "7a HGV - Cedar Breaks" at bounding box center [432, 332] width 178 height 11
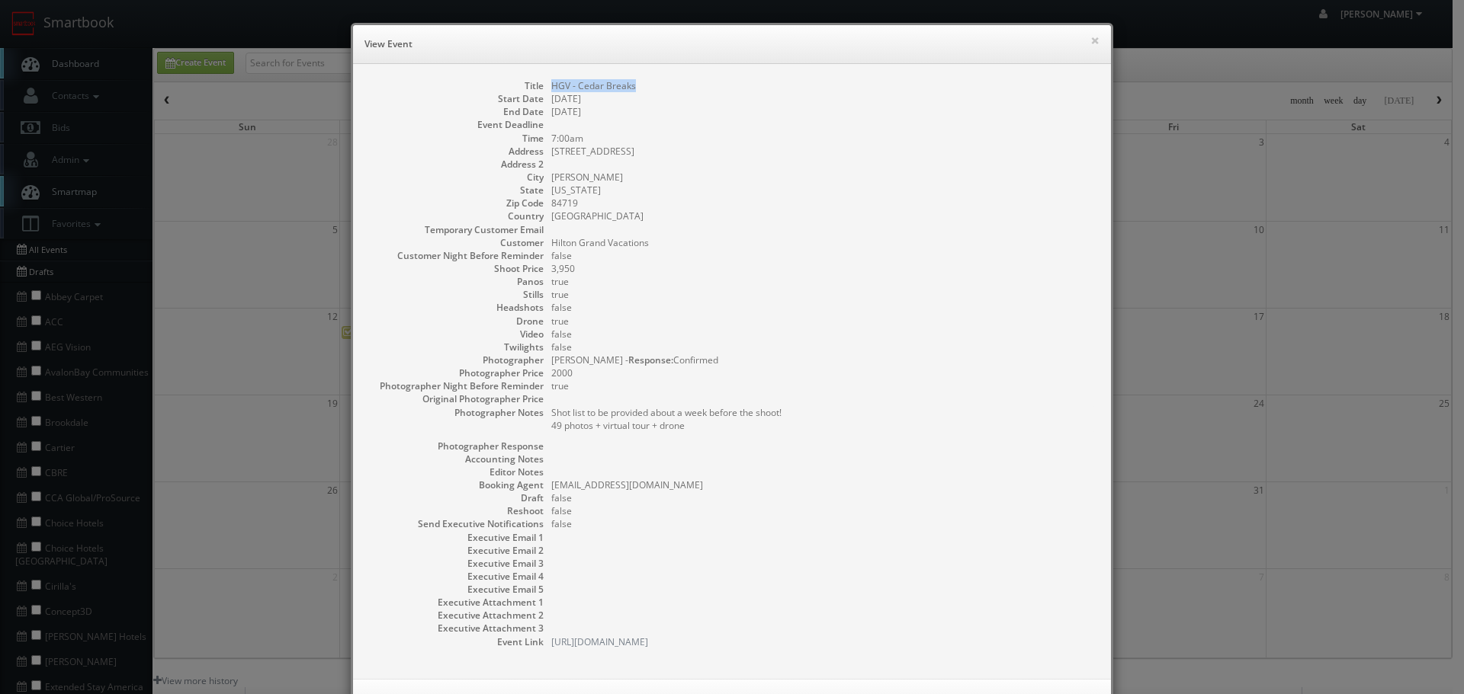
copy dd "HGV - Cedar Breaks"
drag, startPoint x: 660, startPoint y: 74, endPoint x: 543, endPoint y: 79, distance: 116.7
click at [543, 79] on div "Title HGV - Cedar Breaks Start Date 10/13/2025 End Date 10/13/2025 Event Deadli…" at bounding box center [732, 371] width 758 height 615
copy dd "HGV - Cedar Breaks"
click at [807, 329] on dd "false" at bounding box center [823, 334] width 544 height 13
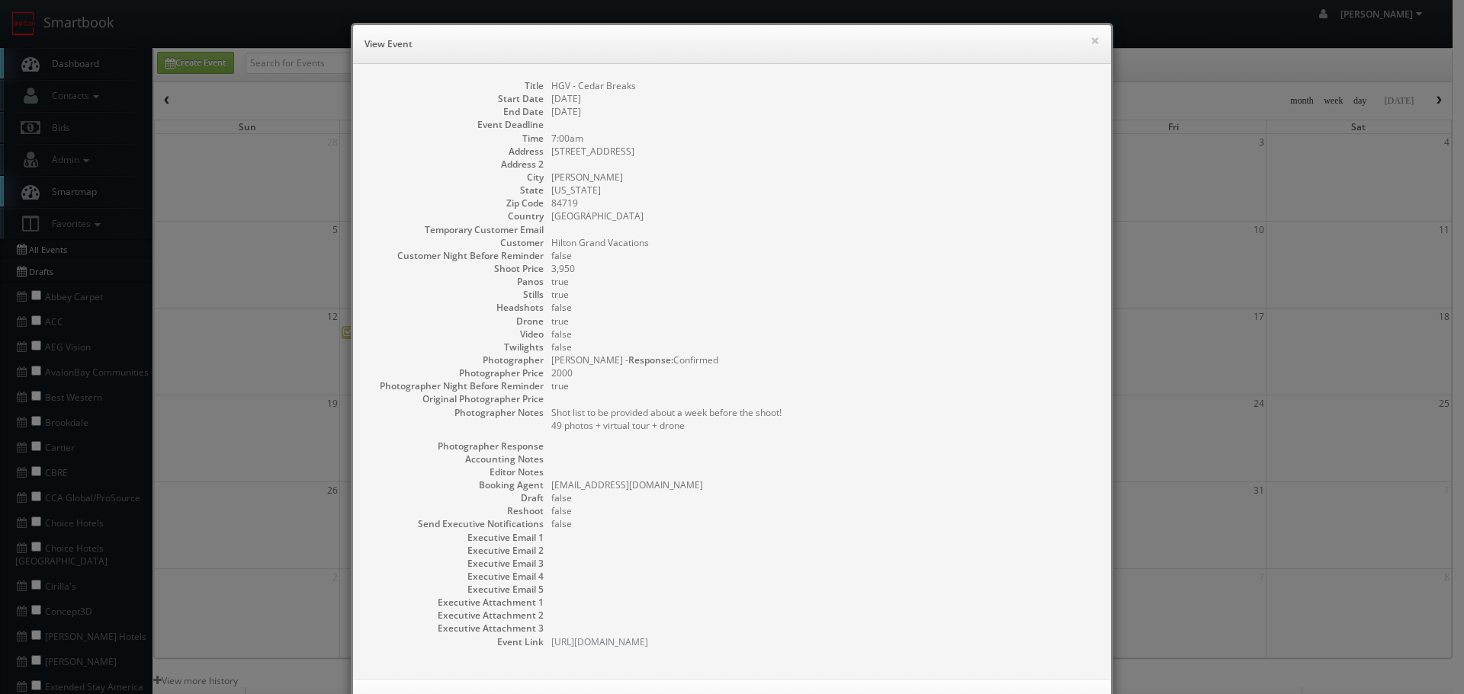
click at [1096, 41] on div "× View Event" at bounding box center [732, 44] width 758 height 39
click at [1095, 41] on div "× View Event" at bounding box center [732, 44] width 758 height 39
click at [1091, 38] on button "×" at bounding box center [1094, 40] width 9 height 11
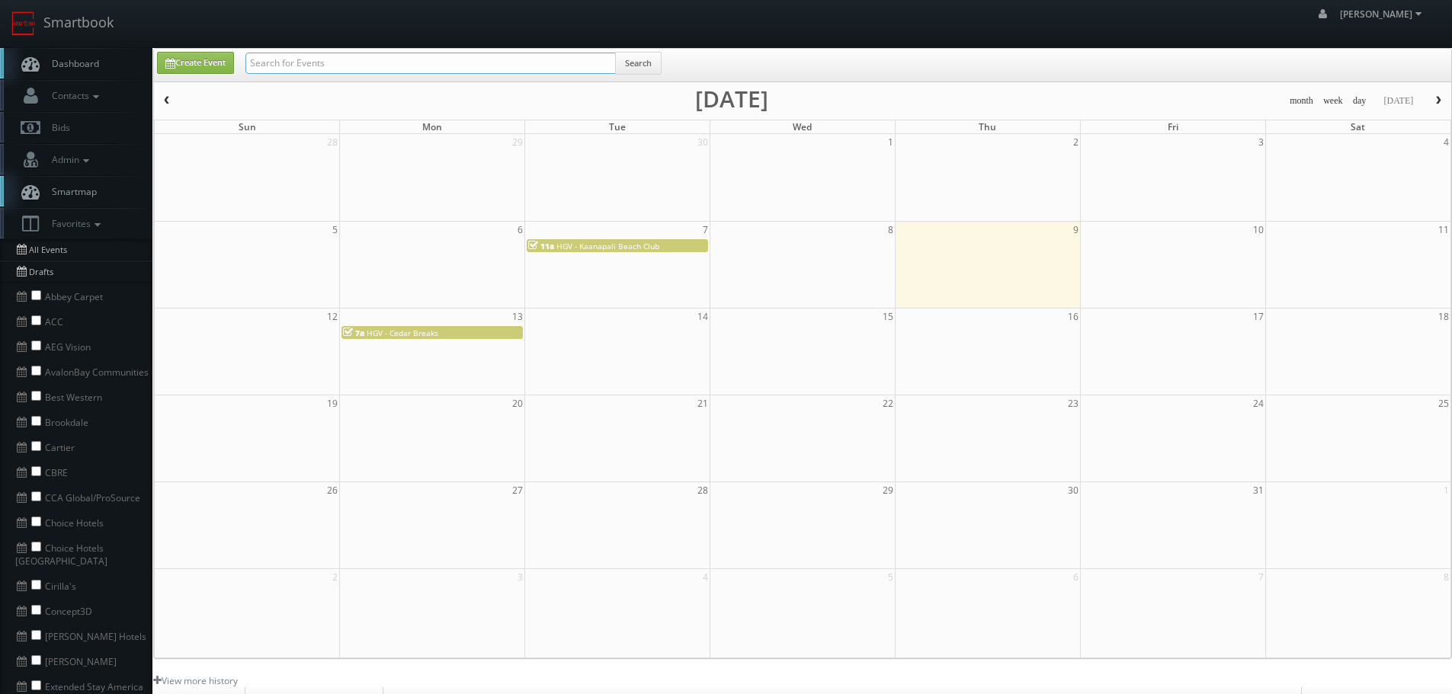
click at [290, 69] on input "text" at bounding box center [430, 63] width 370 height 21
type input "duggind"
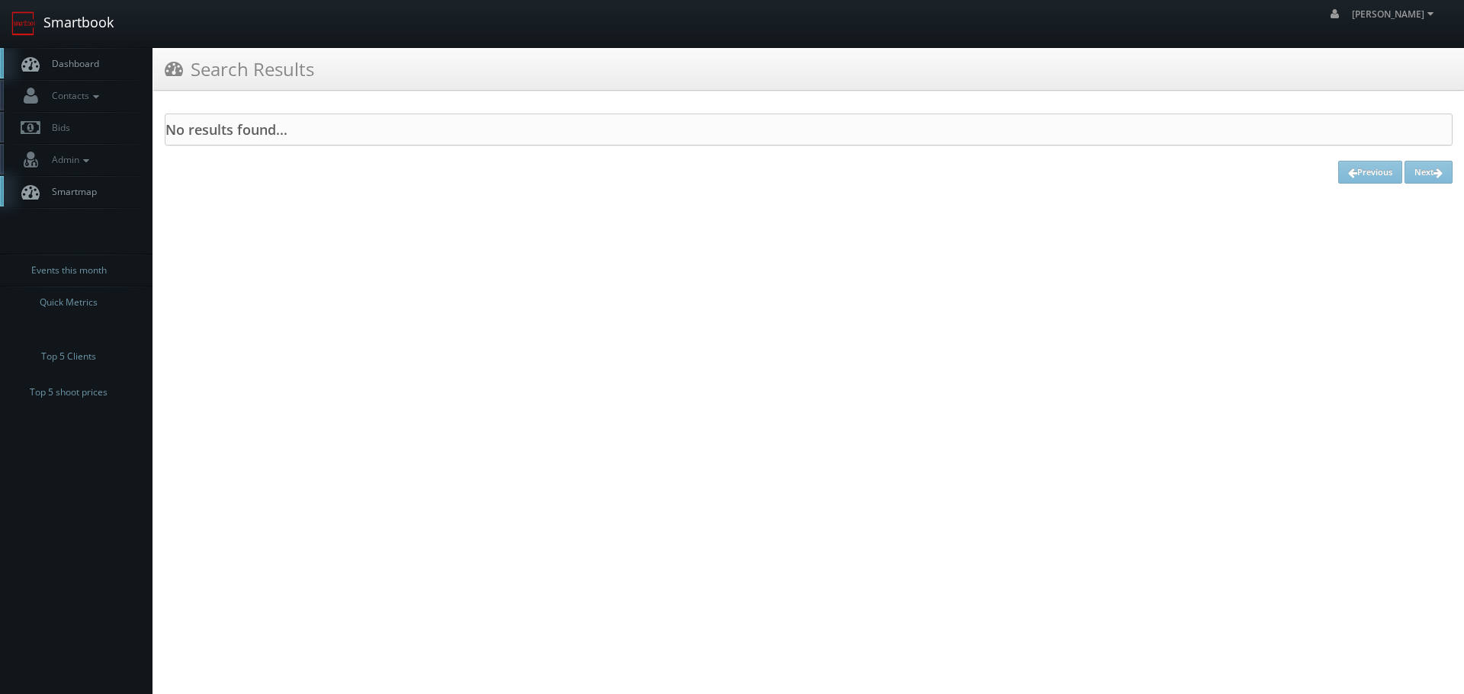
click at [89, 18] on link "Smartbook" at bounding box center [62, 23] width 125 height 47
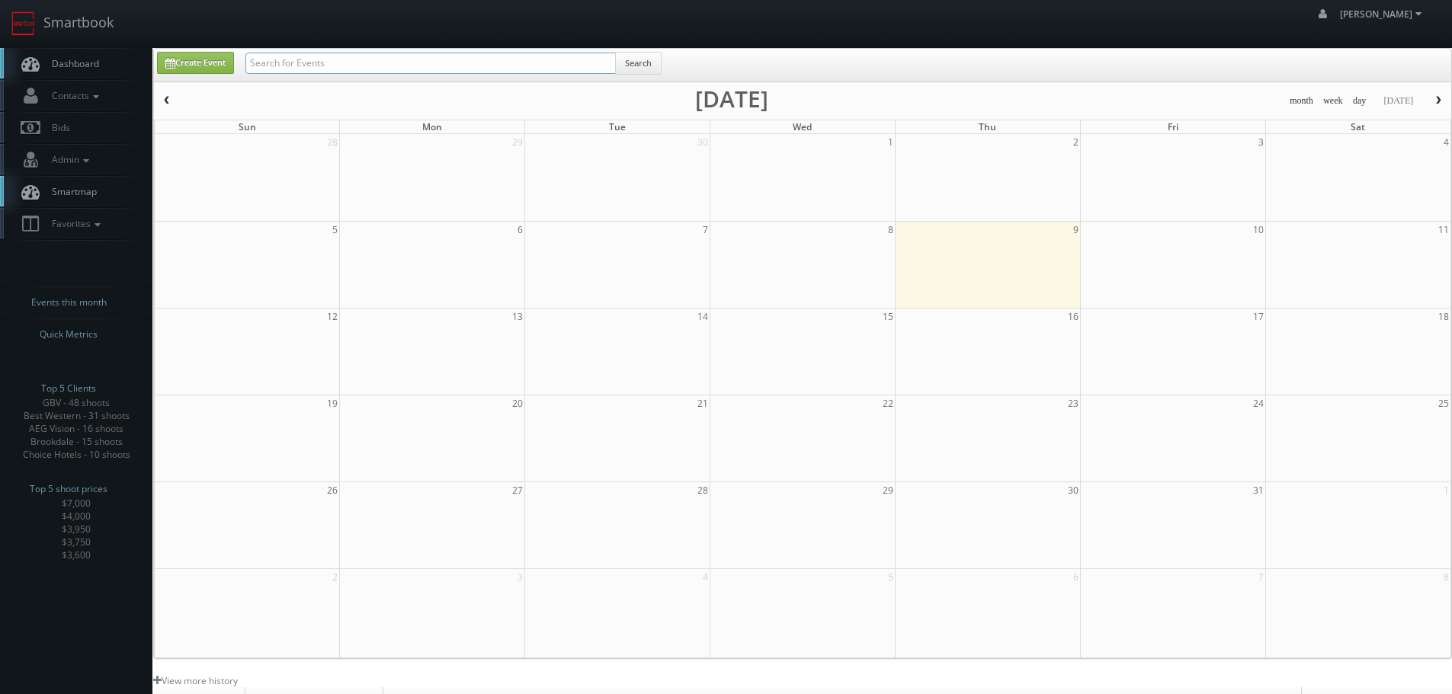
click at [328, 61] on input "text" at bounding box center [430, 63] width 370 height 21
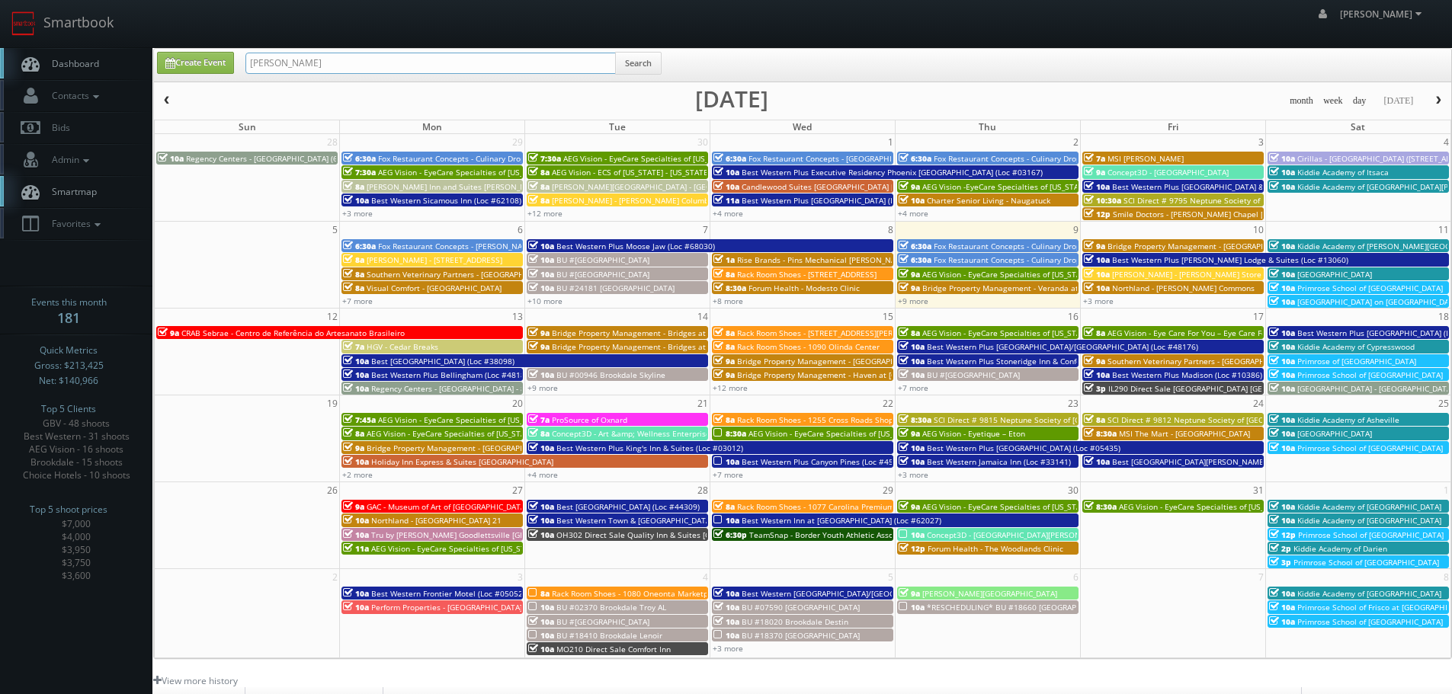
type input "[PERSON_NAME]"
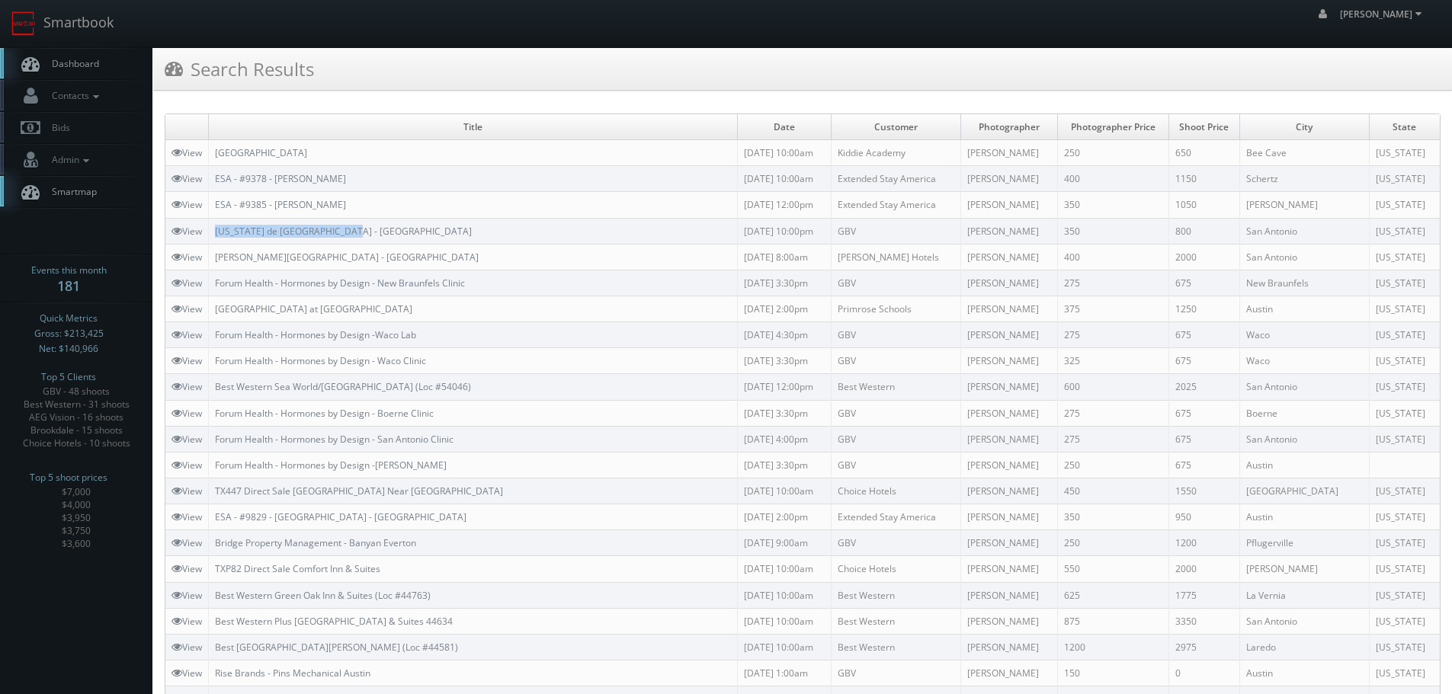
copy link "[US_STATE] de [GEOGRAPHIC_DATA] - [GEOGRAPHIC_DATA]"
drag, startPoint x: 370, startPoint y: 229, endPoint x: 11, endPoint y: 258, distance: 359.4
click at [216, 228] on td "[US_STATE] de [GEOGRAPHIC_DATA] - [GEOGRAPHIC_DATA]" at bounding box center [473, 231] width 529 height 26
click at [84, 27] on link "Smartbook" at bounding box center [62, 23] width 125 height 47
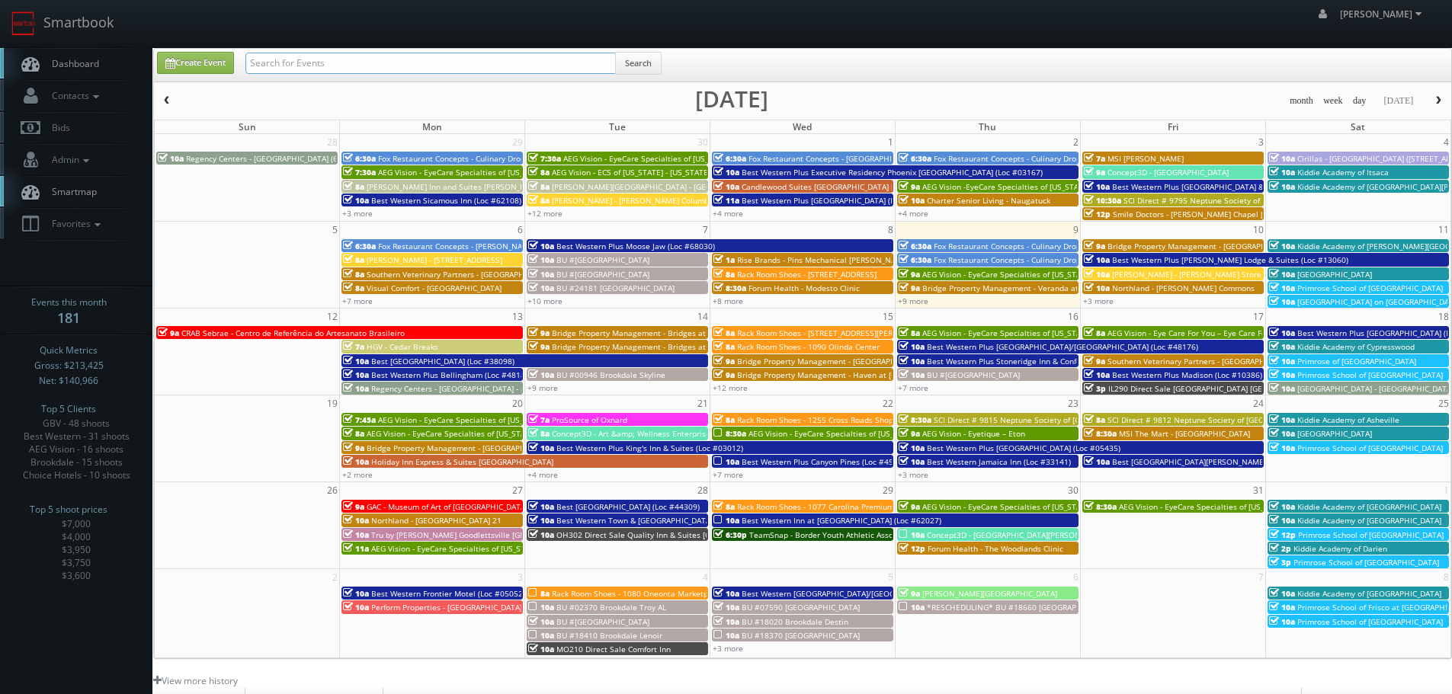
click at [406, 58] on input "text" at bounding box center [430, 63] width 370 height 21
type input "03167"
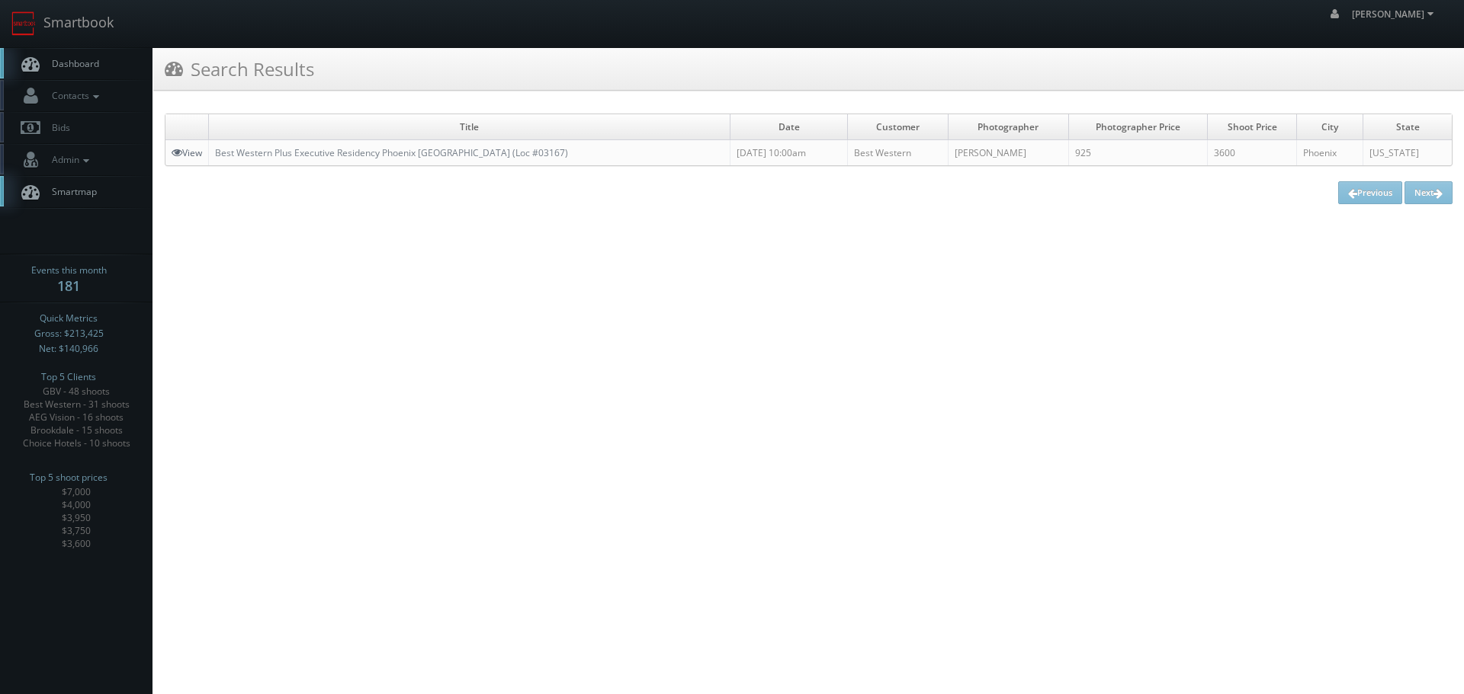
click at [191, 147] on link "View" at bounding box center [187, 152] width 30 height 13
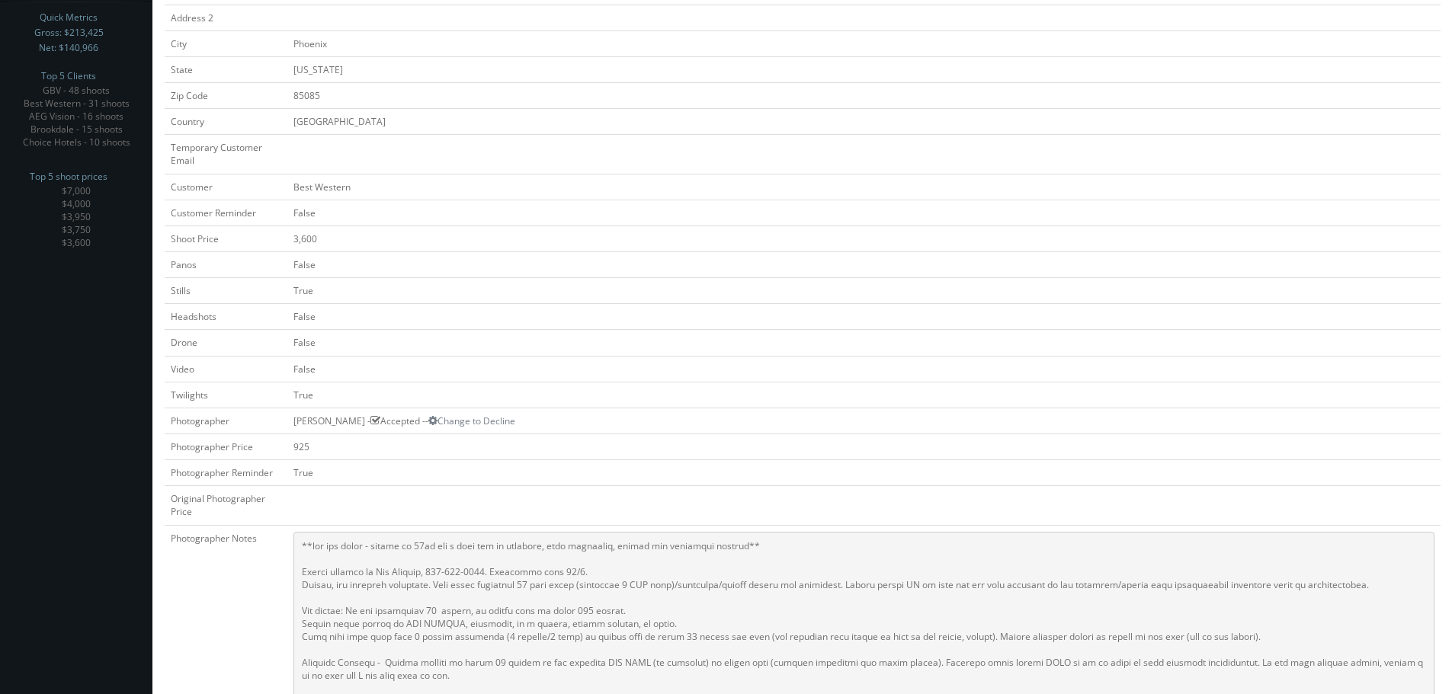
scroll to position [76, 0]
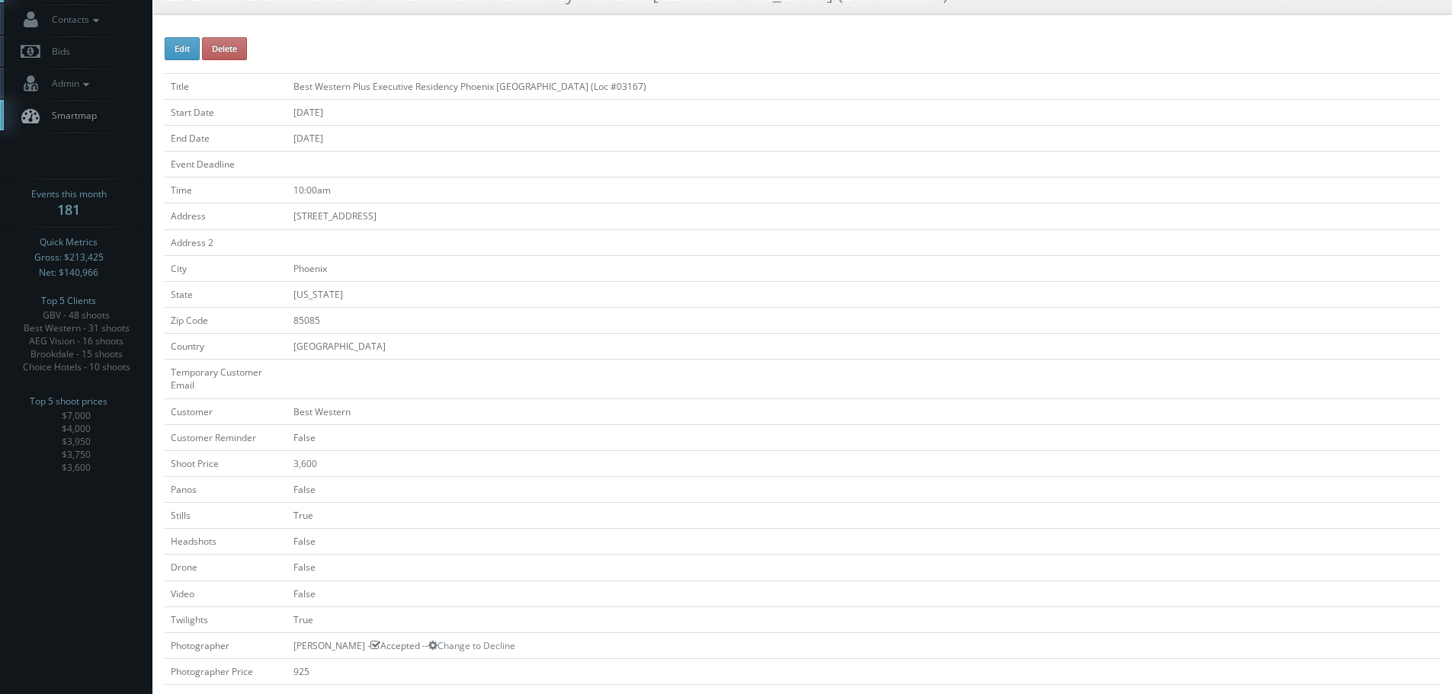
copy tr "Best Western Plus Executive Residency Phoenix [GEOGRAPHIC_DATA] (Loc #03167)"
drag, startPoint x: 675, startPoint y: 84, endPoint x: 279, endPoint y: 85, distance: 396.4
click at [279, 85] on tr "Title Best Western Plus Executive Residency Phoenix [GEOGRAPHIC_DATA] (Loc #031…" at bounding box center [803, 86] width 1276 height 26
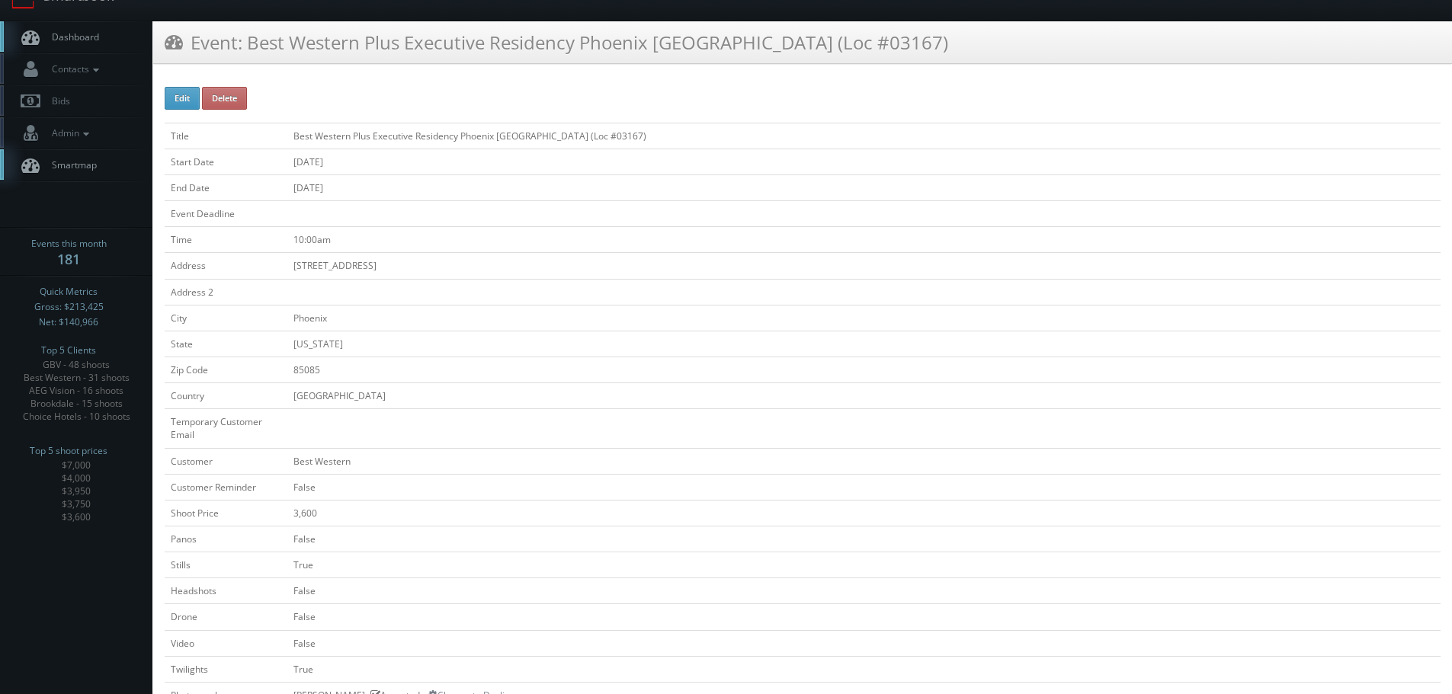
scroll to position [0, 0]
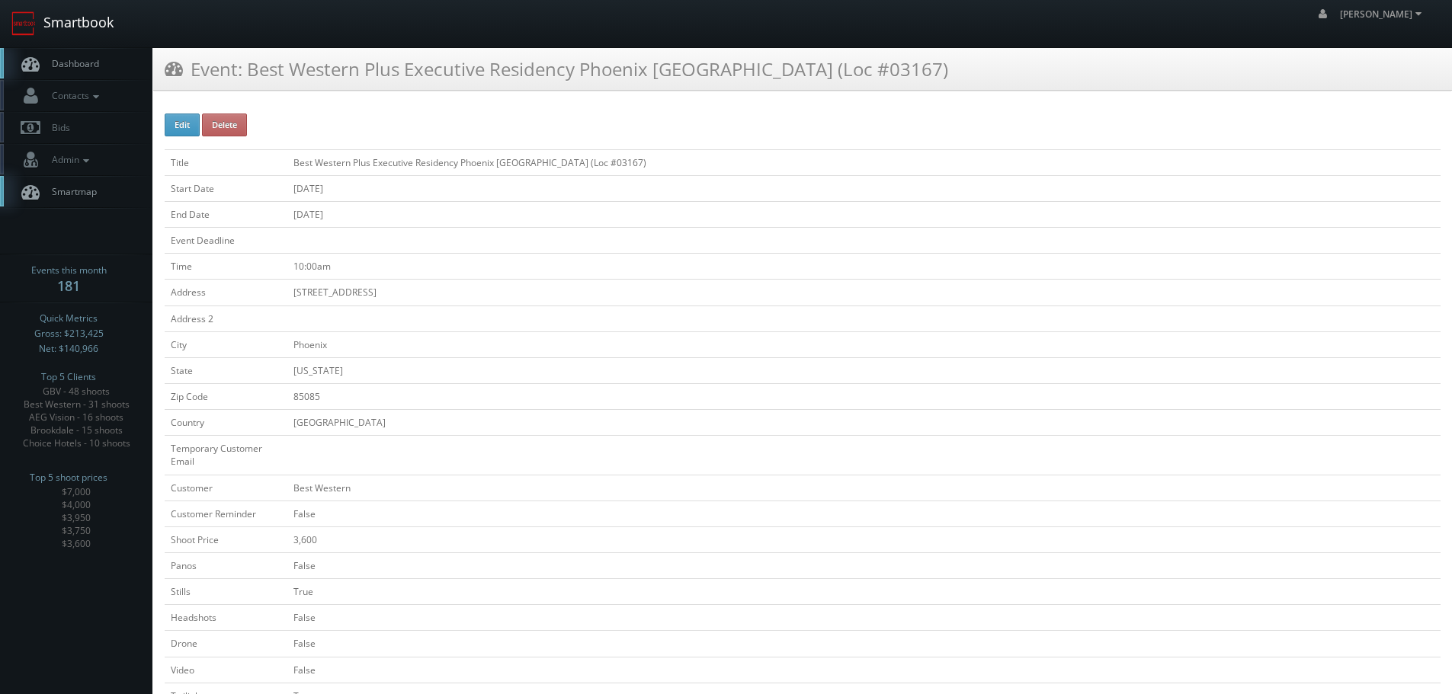
click at [71, 33] on link "Smartbook" at bounding box center [62, 23] width 125 height 47
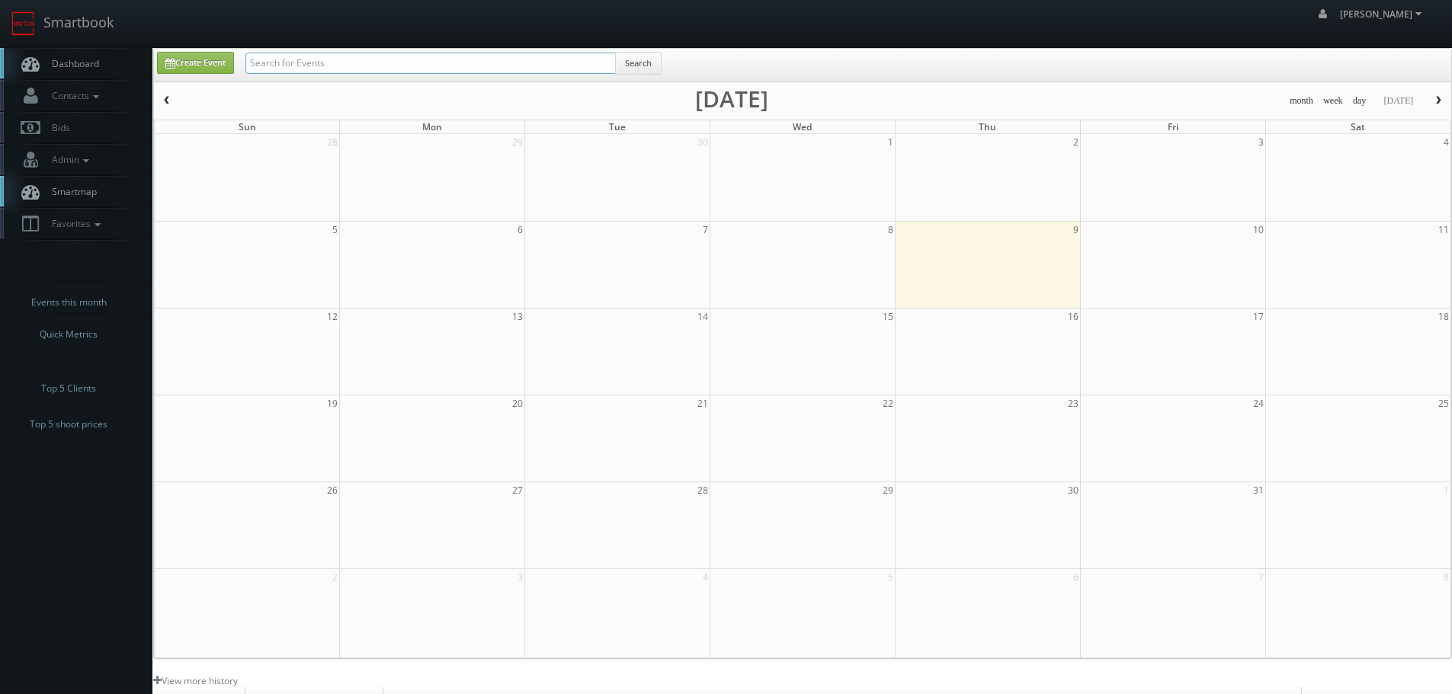
click at [331, 62] on input "text" at bounding box center [430, 63] width 370 height 21
type input "msi"
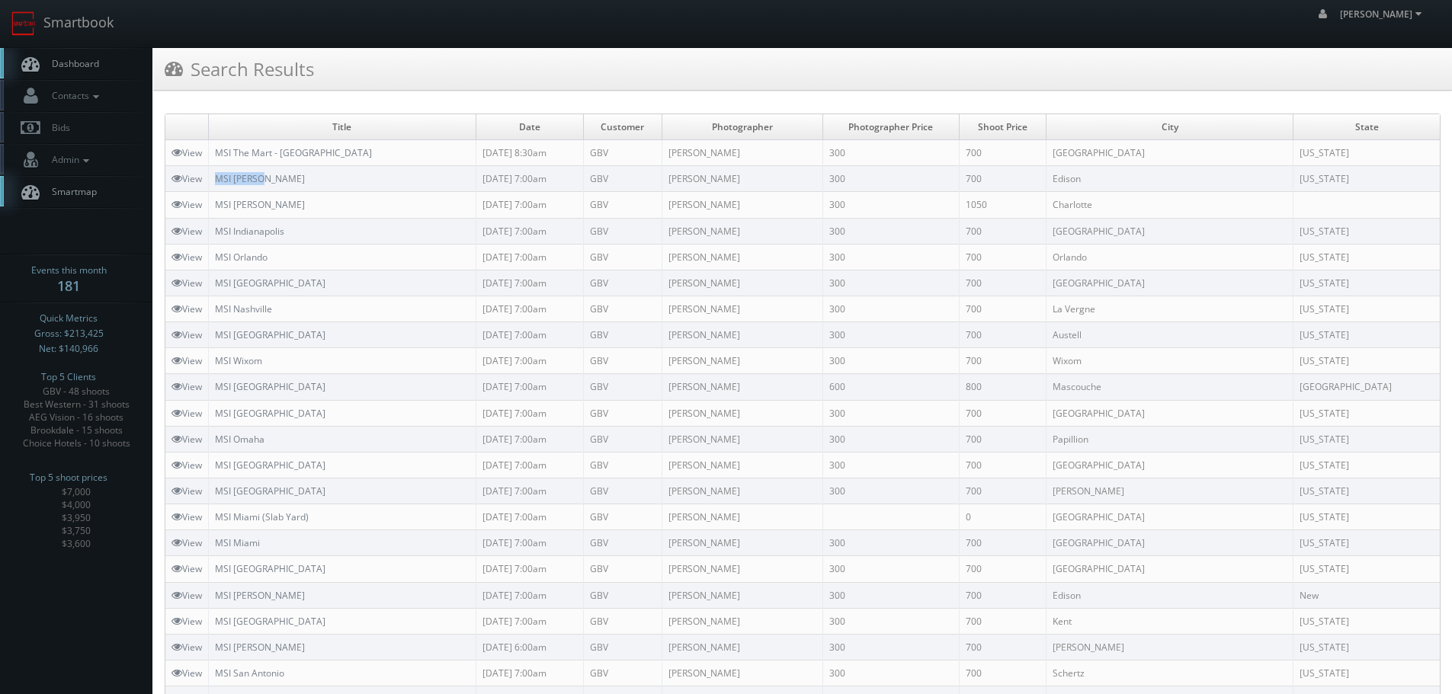
copy link "MSI [PERSON_NAME]"
drag, startPoint x: 282, startPoint y: 172, endPoint x: 216, endPoint y: 178, distance: 66.6
click at [216, 178] on td "MSI Edison" at bounding box center [343, 179] width 268 height 26
click at [91, 27] on link "Smartbook" at bounding box center [62, 23] width 125 height 47
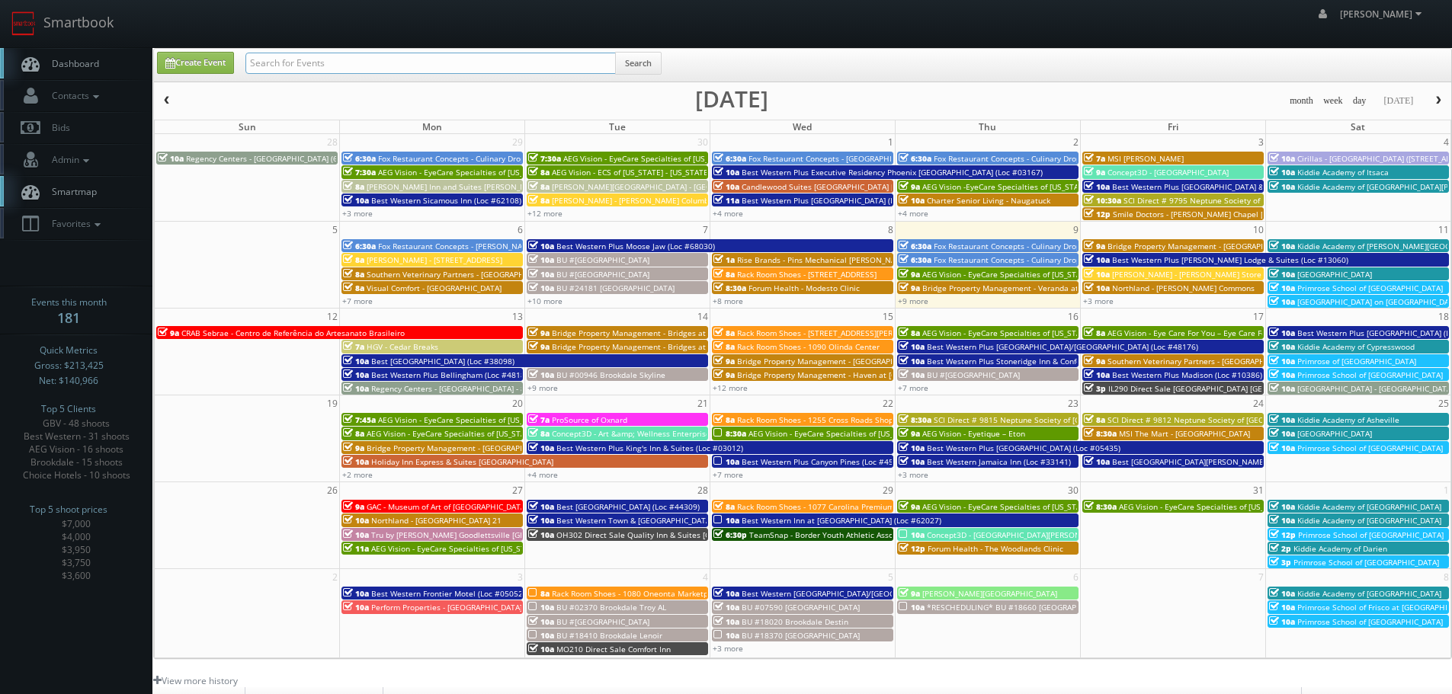
click at [490, 69] on input "text" at bounding box center [430, 63] width 370 height 21
type input "neptune"
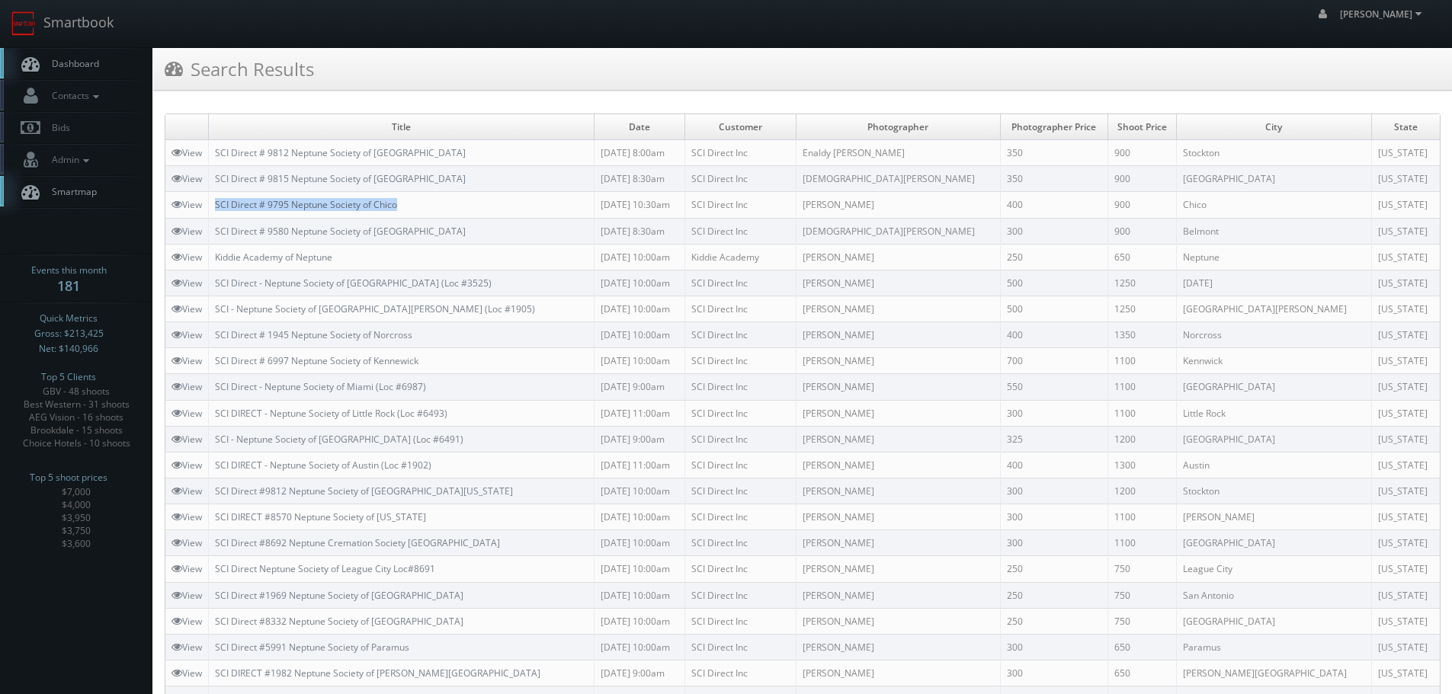
copy link "SCI Direct # 9795 Neptune Society of Chico"
drag, startPoint x: 460, startPoint y: 203, endPoint x: 218, endPoint y: 207, distance: 242.4
click at [218, 207] on td "SCI Direct # 9795 Neptune Society of Chico" at bounding box center [402, 205] width 386 height 26
click at [55, 15] on link "Smartbook" at bounding box center [62, 23] width 125 height 47
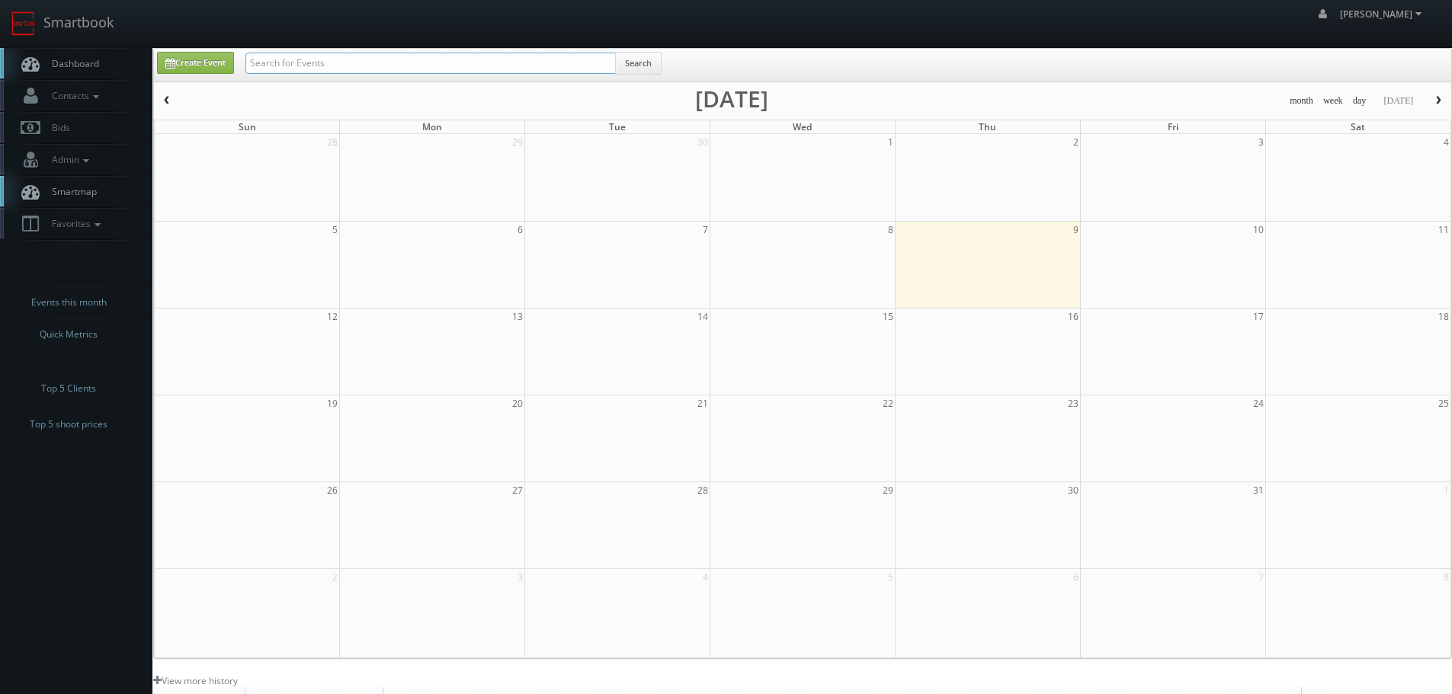
drag, startPoint x: 0, startPoint y: 0, endPoint x: 362, endPoint y: 64, distance: 367.7
click at [363, 64] on input "text" at bounding box center [430, 63] width 370 height 21
type input "aeg"
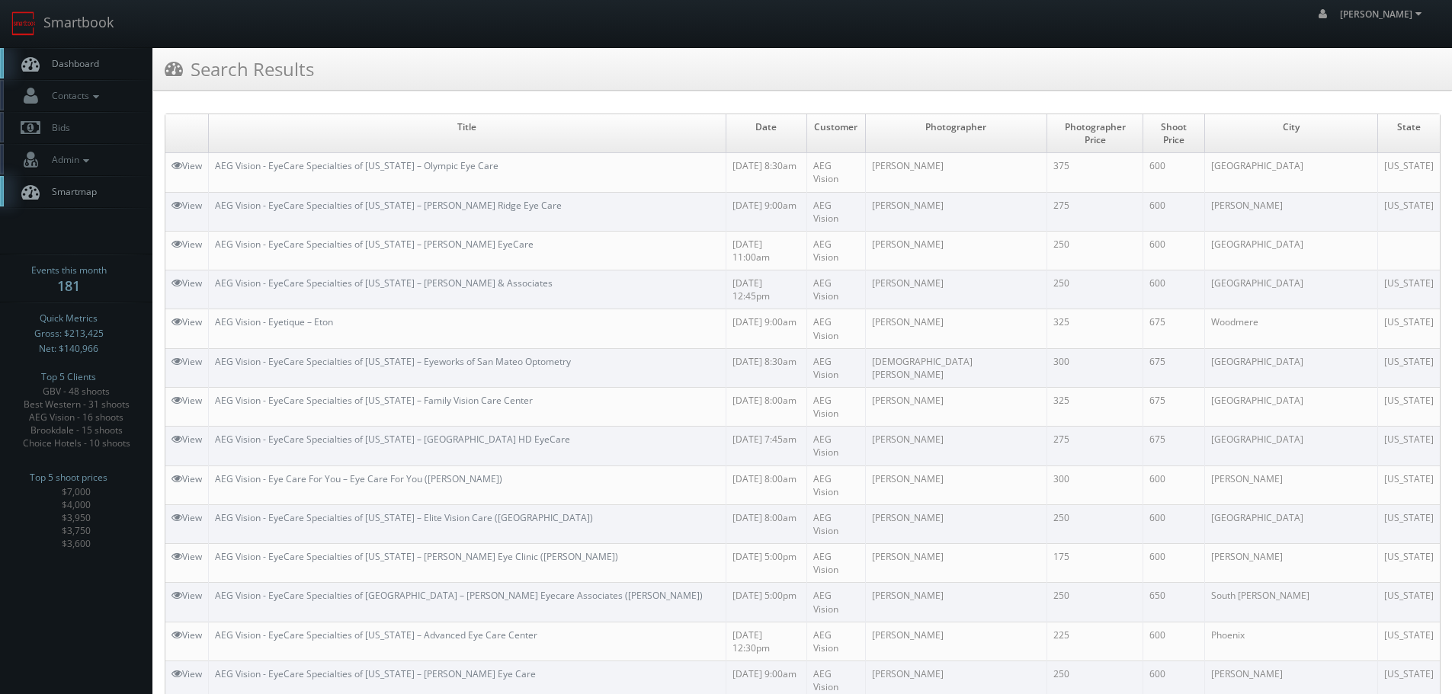
copy link "AEG Vision - EyeCare Specialties of [US_STATE] – Primary EyeCare ([GEOGRAPHIC_D…"
drag, startPoint x: 566, startPoint y: 518, endPoint x: 218, endPoint y: 527, distance: 347.7
click at [122, 24] on link "Smartbook" at bounding box center [62, 23] width 125 height 47
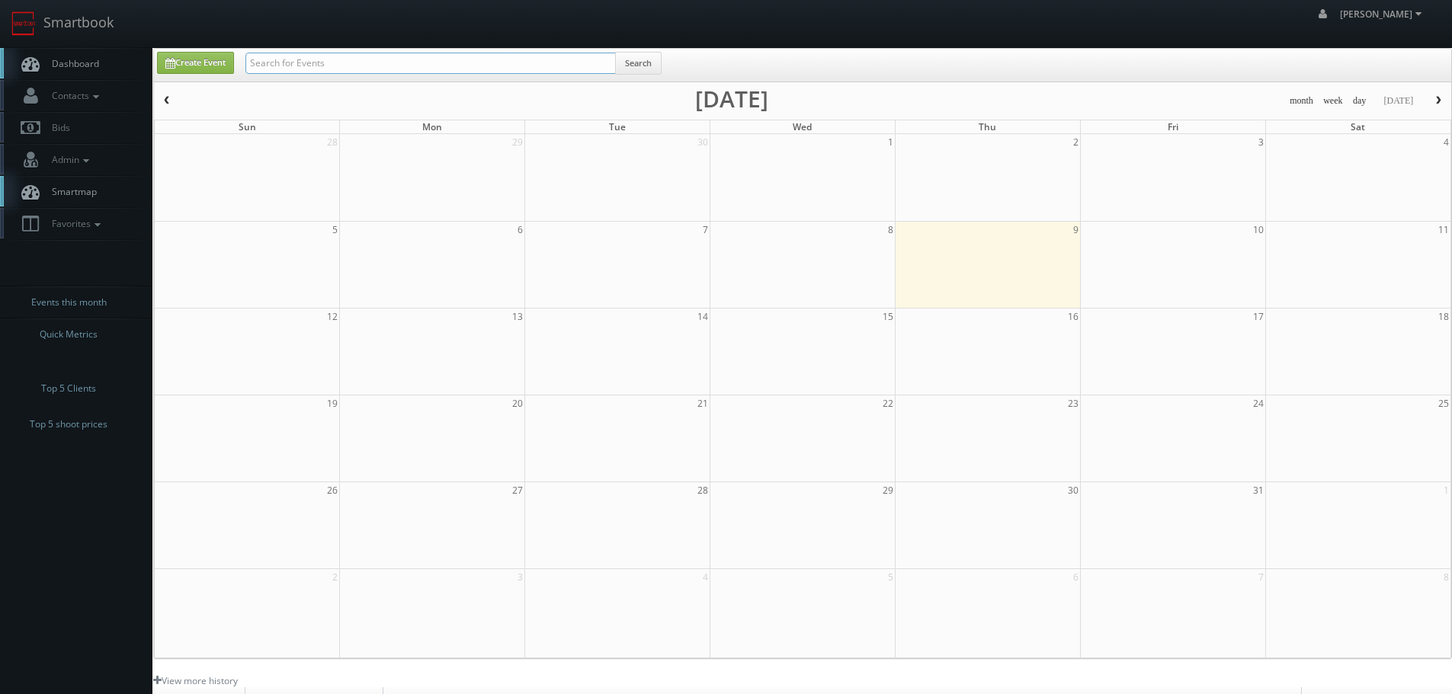
click at [324, 66] on input "text" at bounding box center [430, 63] width 370 height 21
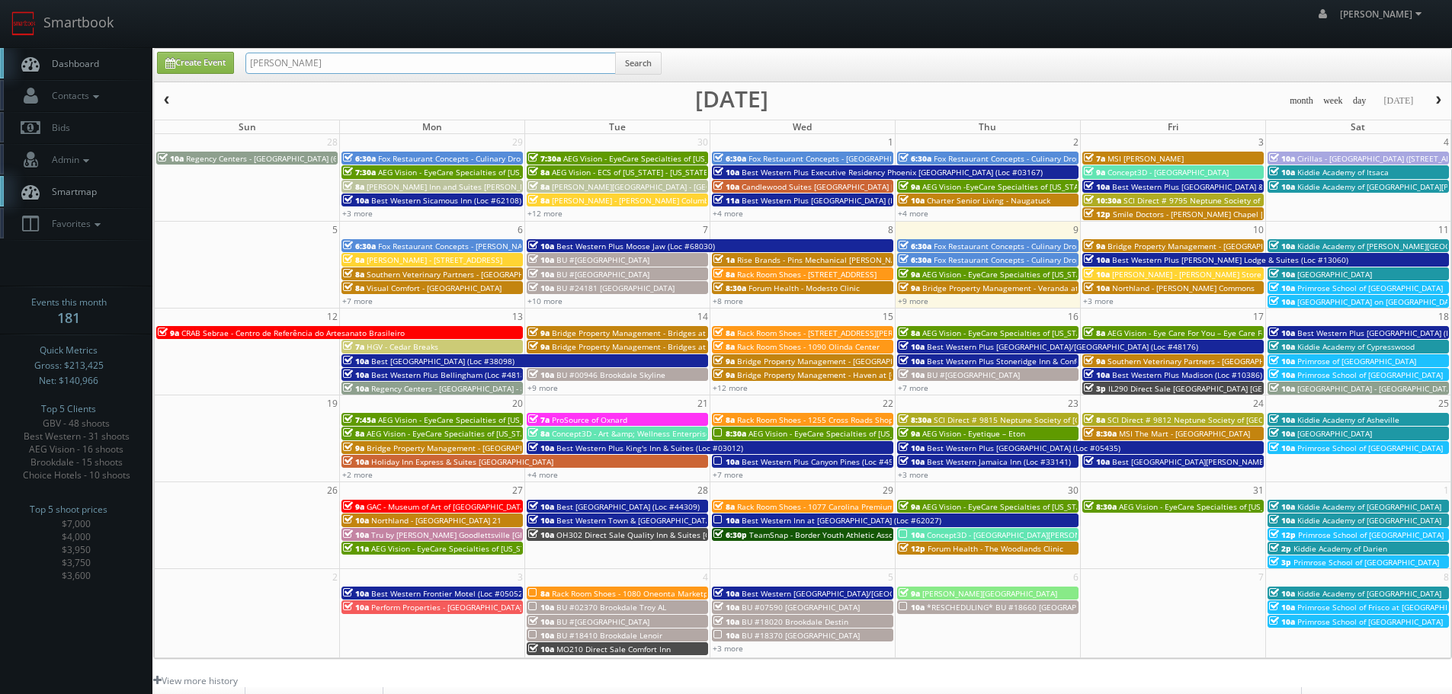
type input "blanco"
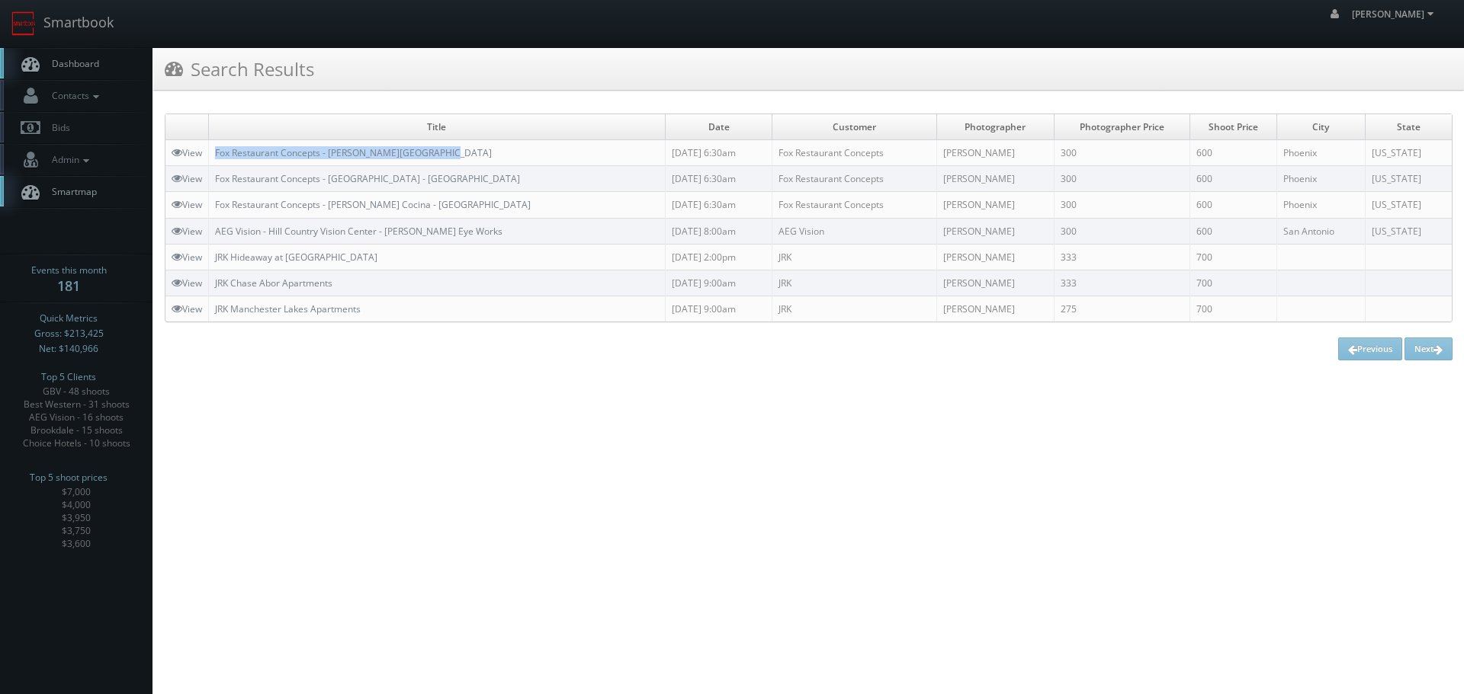
copy link "Fox Restaurant Concepts - [PERSON_NAME][GEOGRAPHIC_DATA]"
drag, startPoint x: 470, startPoint y: 150, endPoint x: 214, endPoint y: 159, distance: 255.5
click at [214, 159] on td "Fox Restaurant Concepts - [PERSON_NAME][GEOGRAPHIC_DATA]" at bounding box center [437, 153] width 457 height 26
click at [74, 37] on link "Smartbook" at bounding box center [62, 23] width 125 height 47
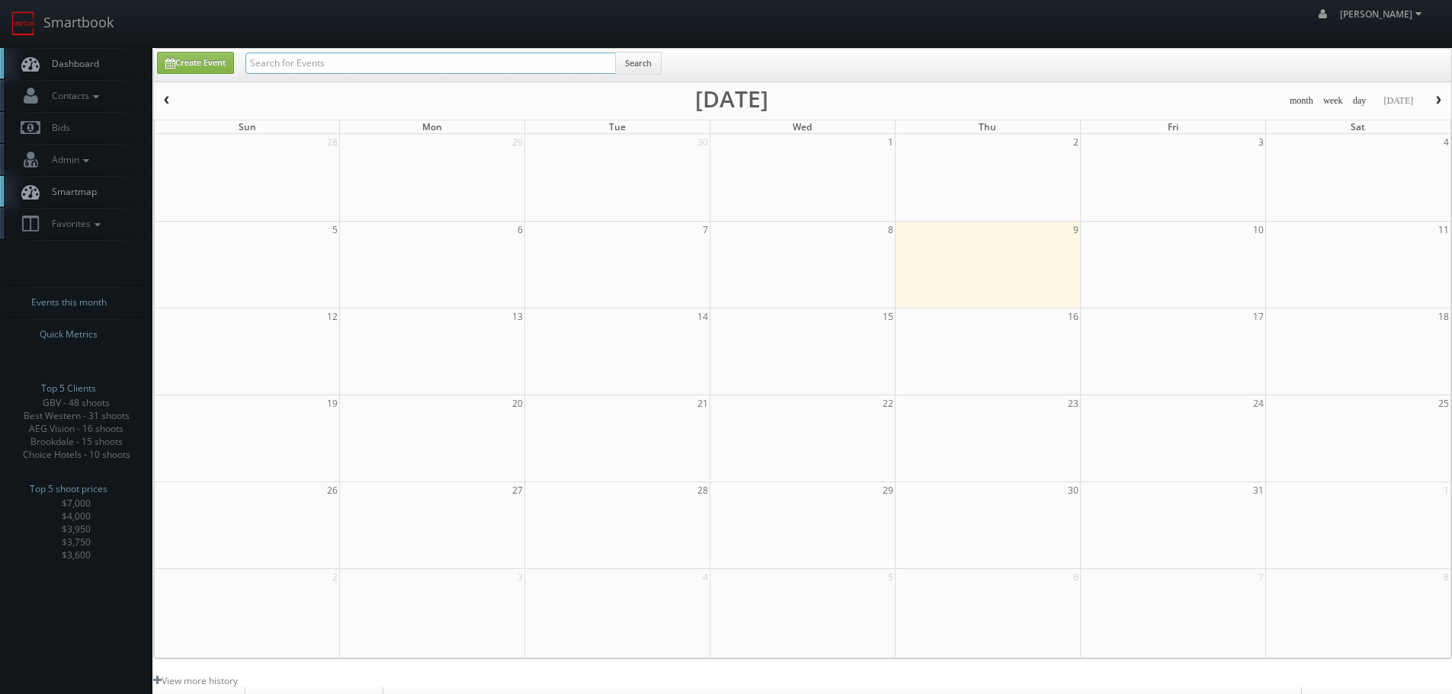
click at [324, 63] on input "text" at bounding box center [430, 63] width 370 height 21
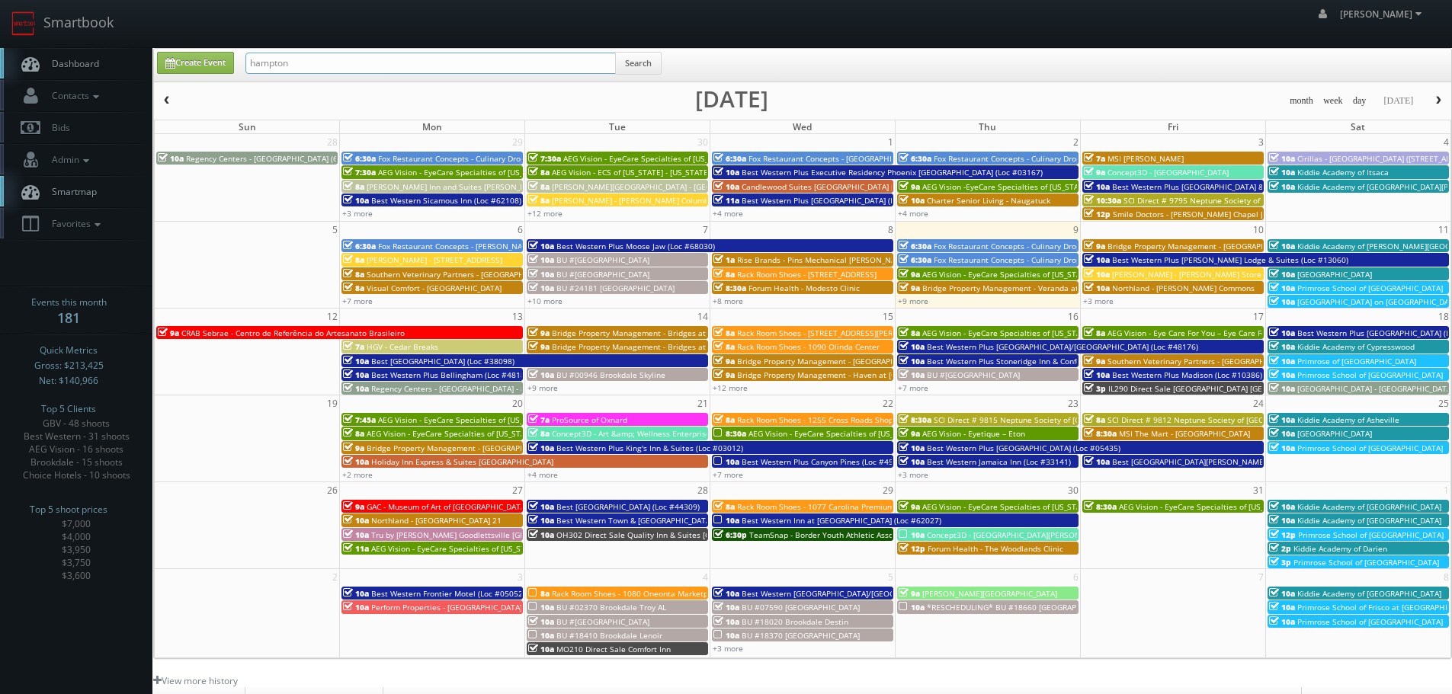
type input "hampton"
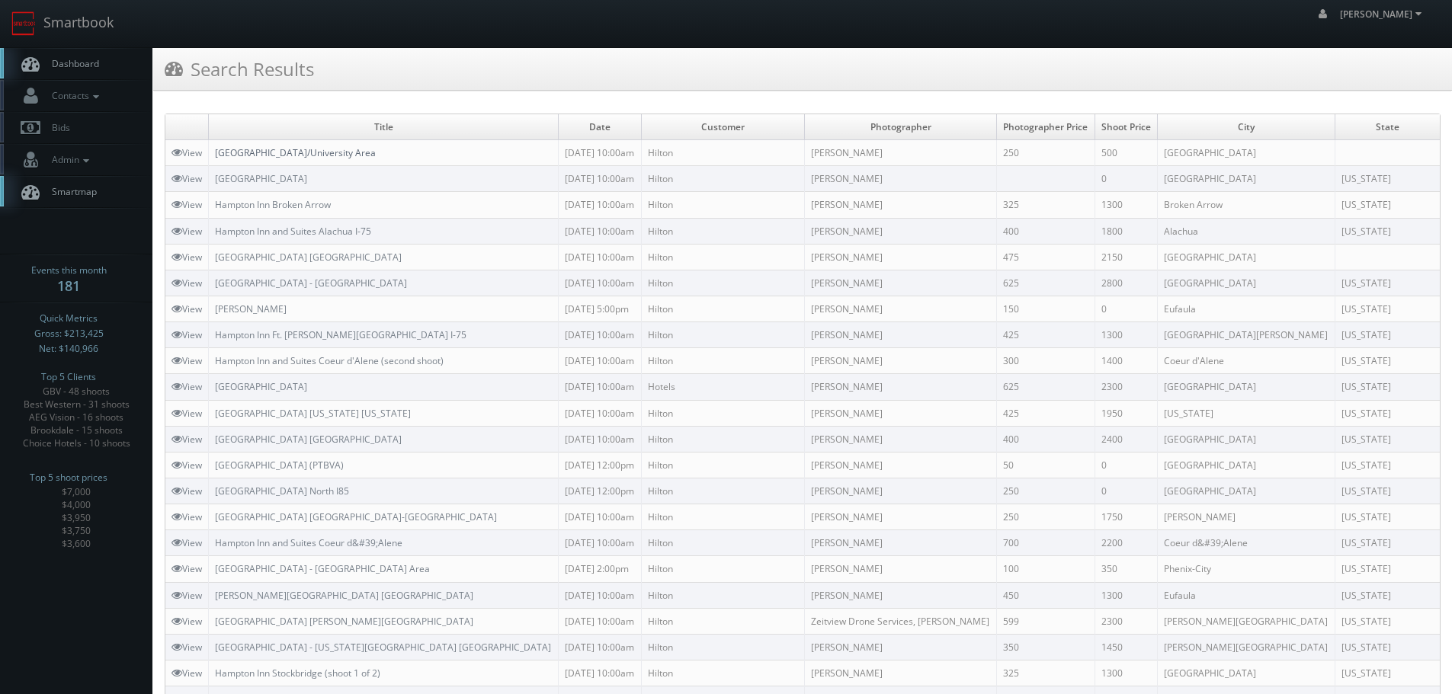
copy link "[GEOGRAPHIC_DATA]/University Area"
drag, startPoint x: 442, startPoint y: 145, endPoint x: 219, endPoint y: 152, distance: 223.4
click at [219, 152] on td "[GEOGRAPHIC_DATA]/University Area" at bounding box center [384, 153] width 350 height 26
